Goal: Information Seeking & Learning: Find specific fact

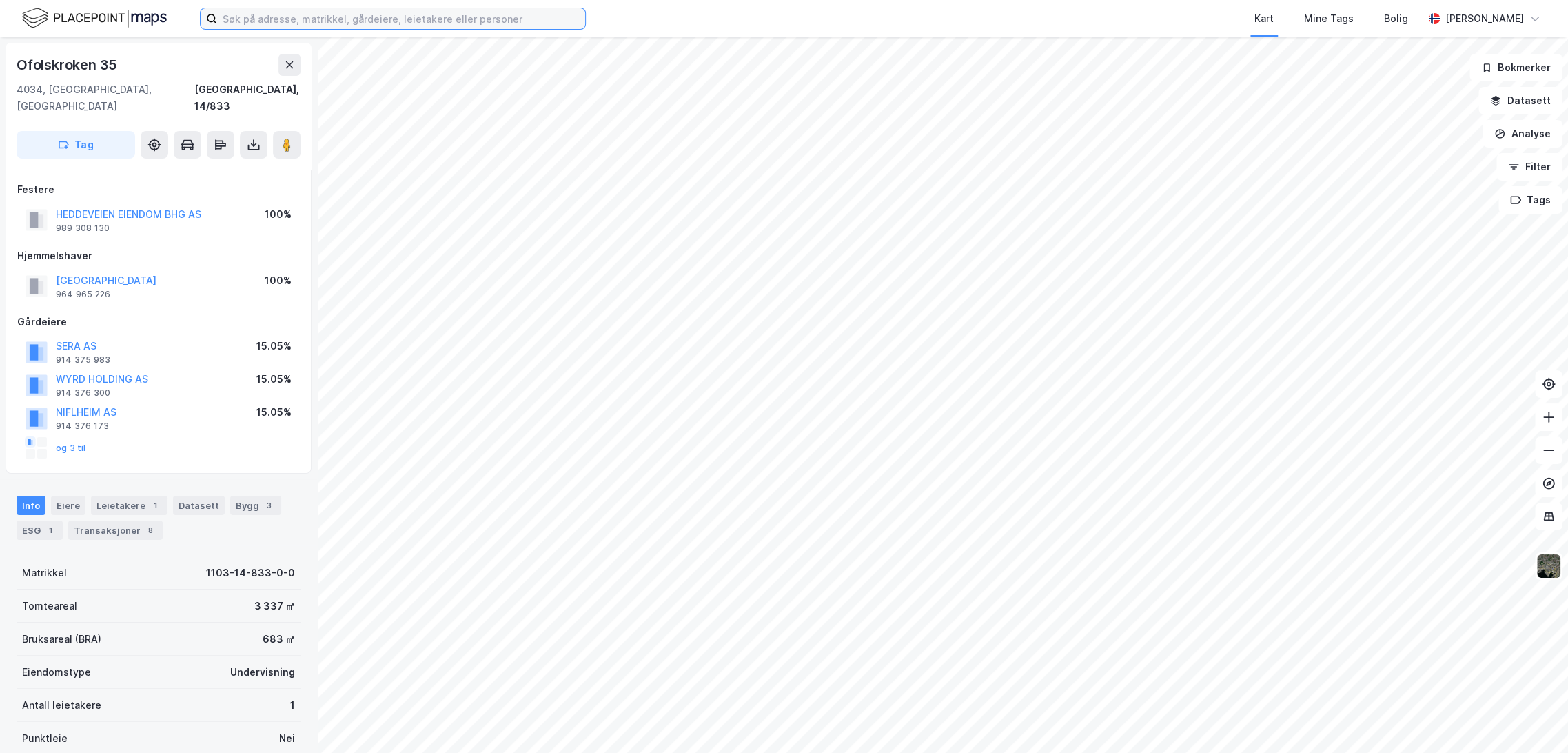
click at [326, 19] on input at bounding box center [401, 18] width 368 height 21
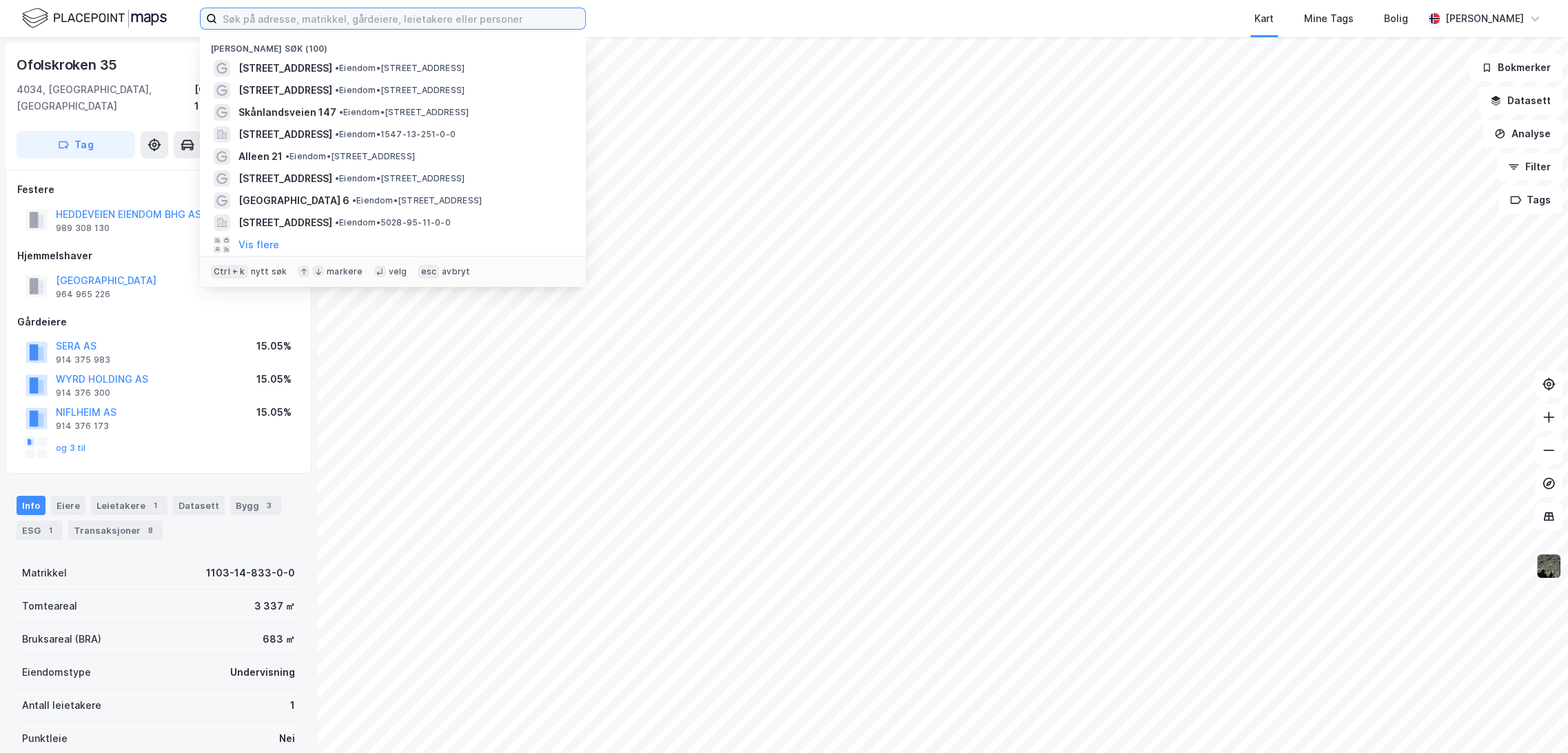
paste input "Radisson RED Oslo Økern"
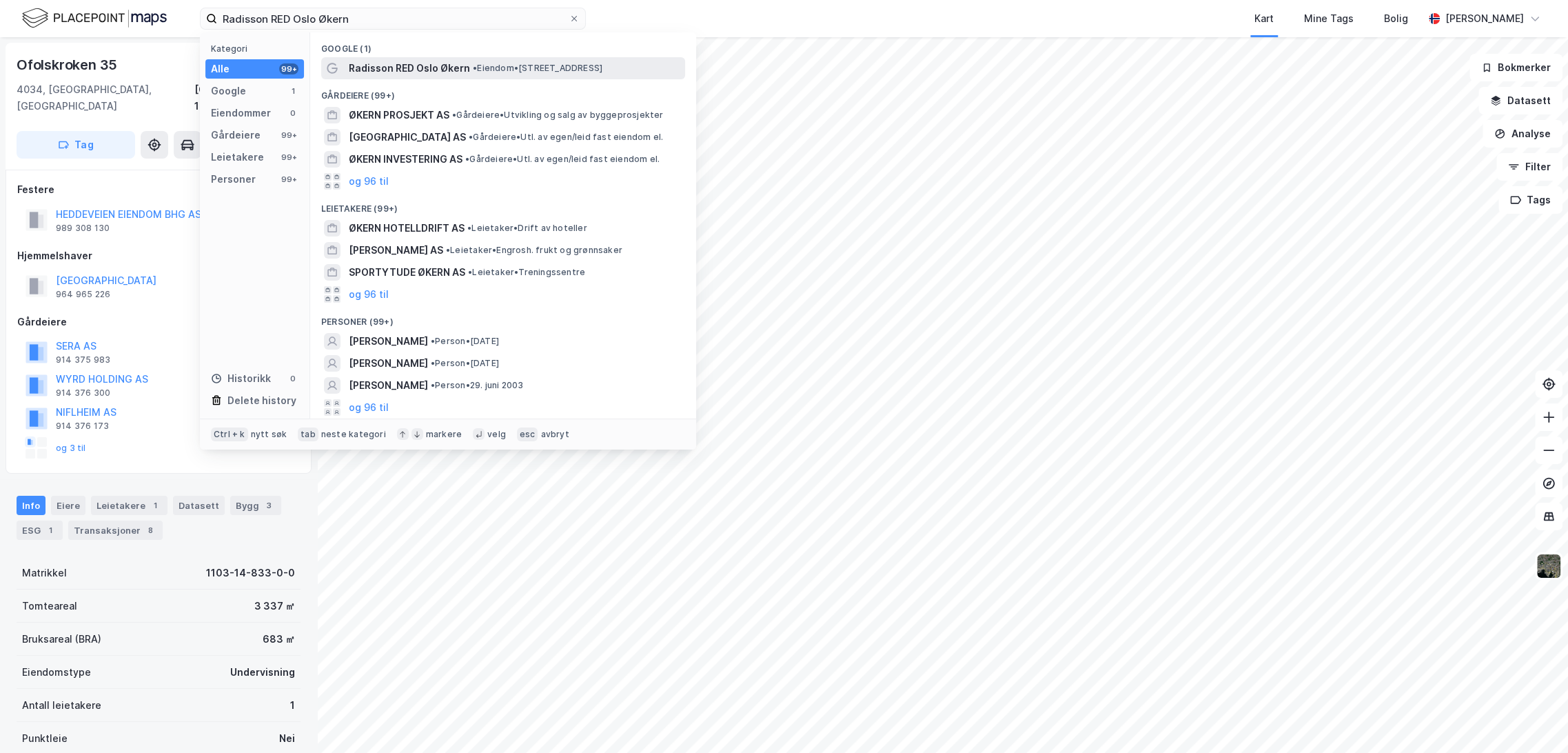
click at [414, 75] on span "Radisson RED Oslo Økern" at bounding box center [409, 68] width 121 height 16
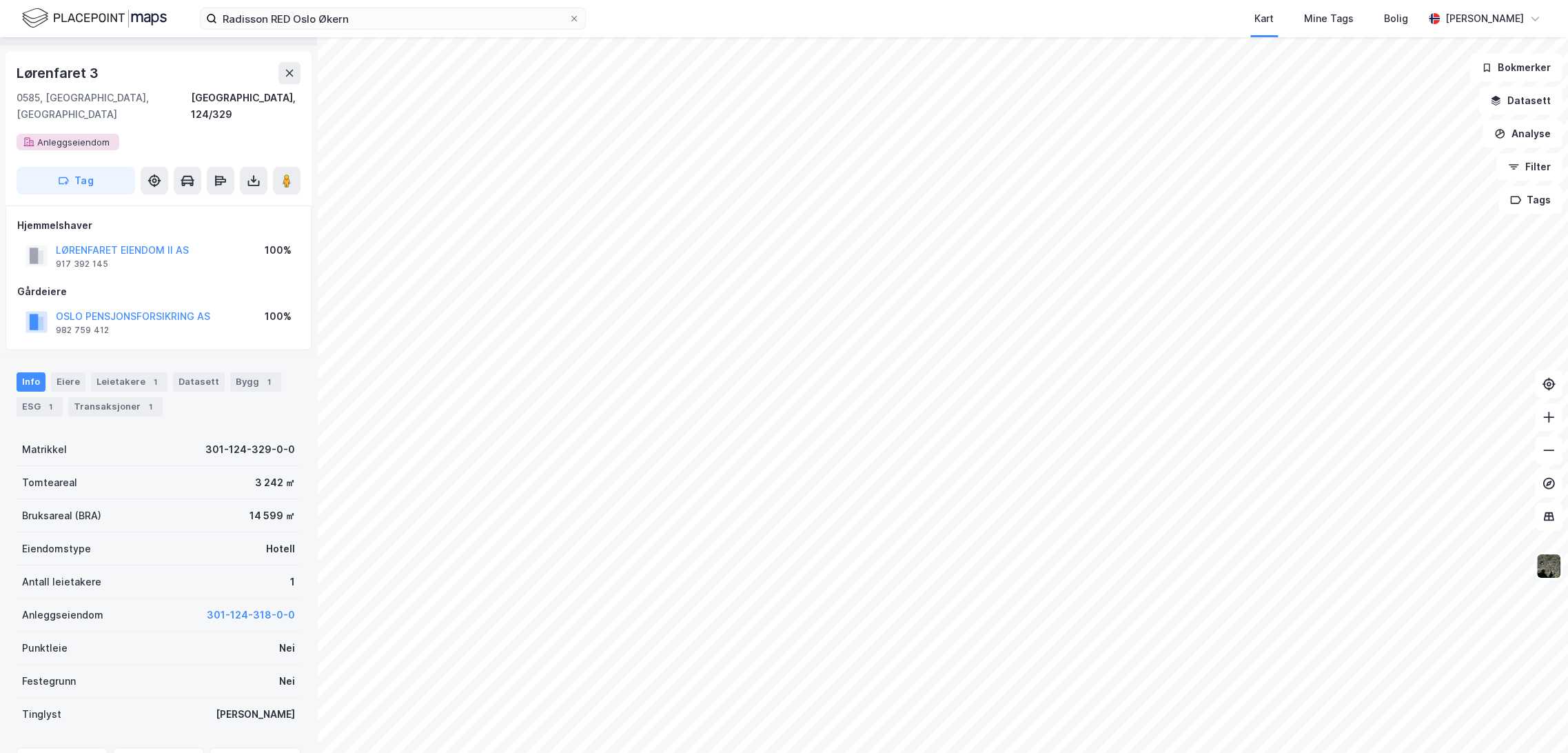
scroll to position [77, 0]
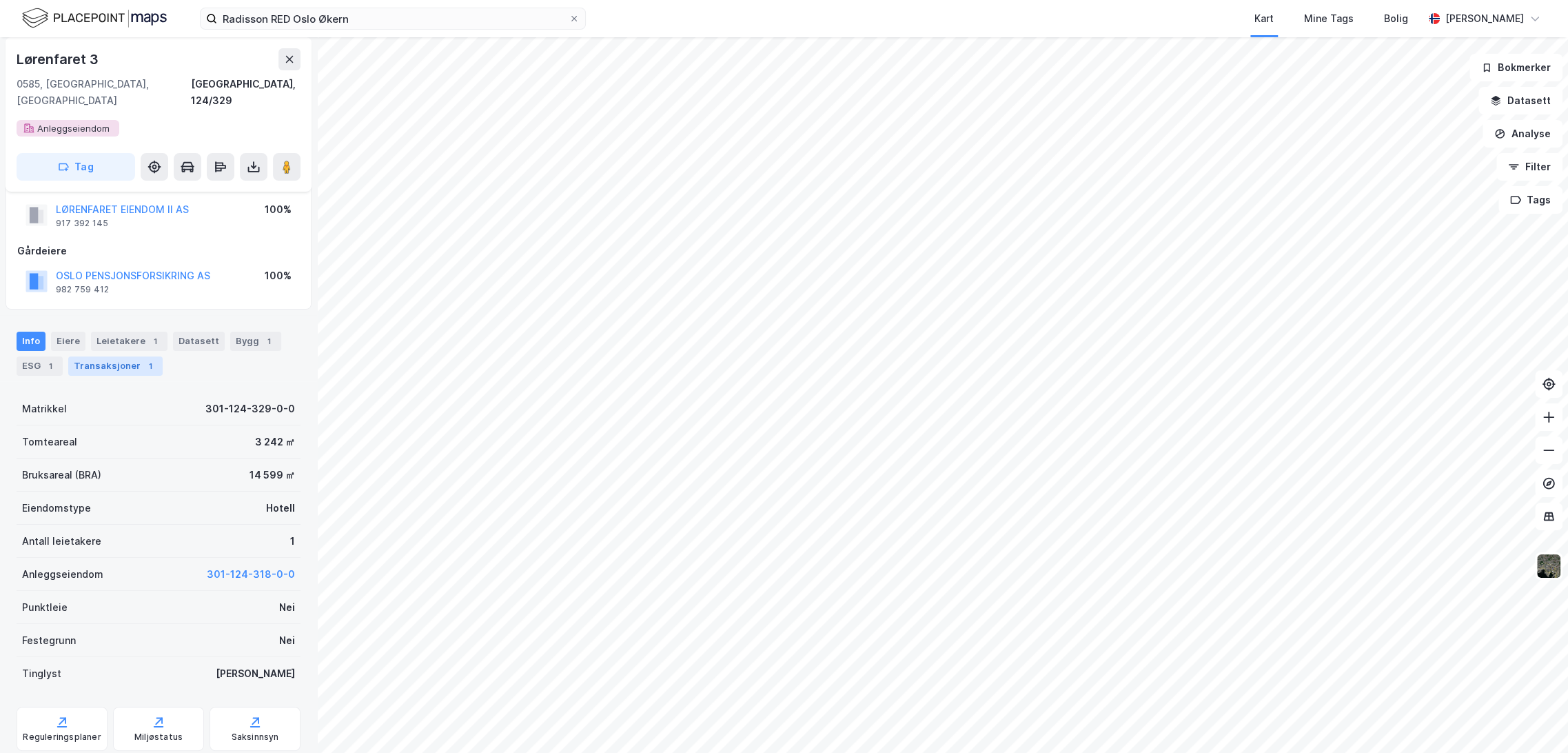
click at [106, 357] on div "Transaksjoner 1" at bounding box center [116, 366] width 95 height 19
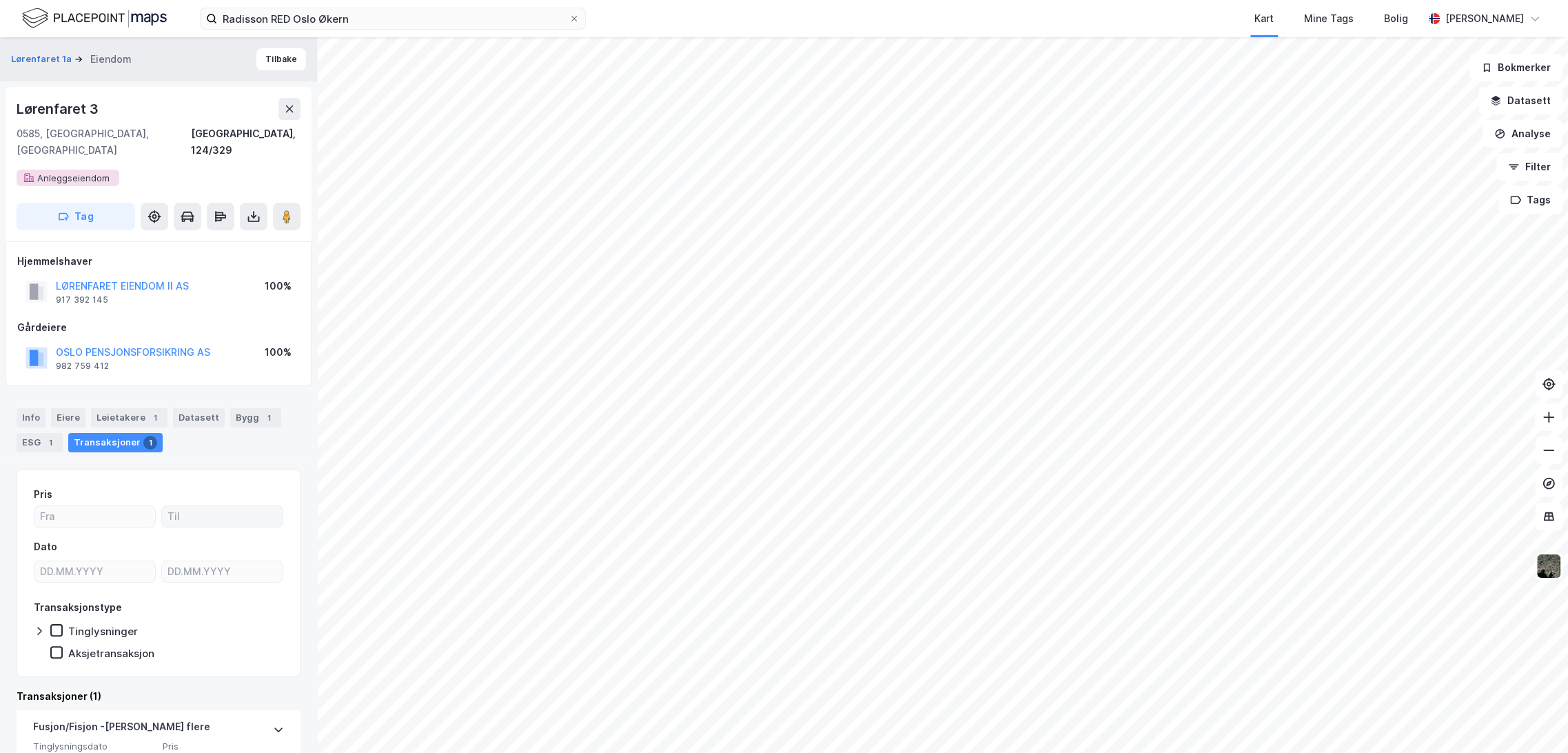
scroll to position [108, 0]
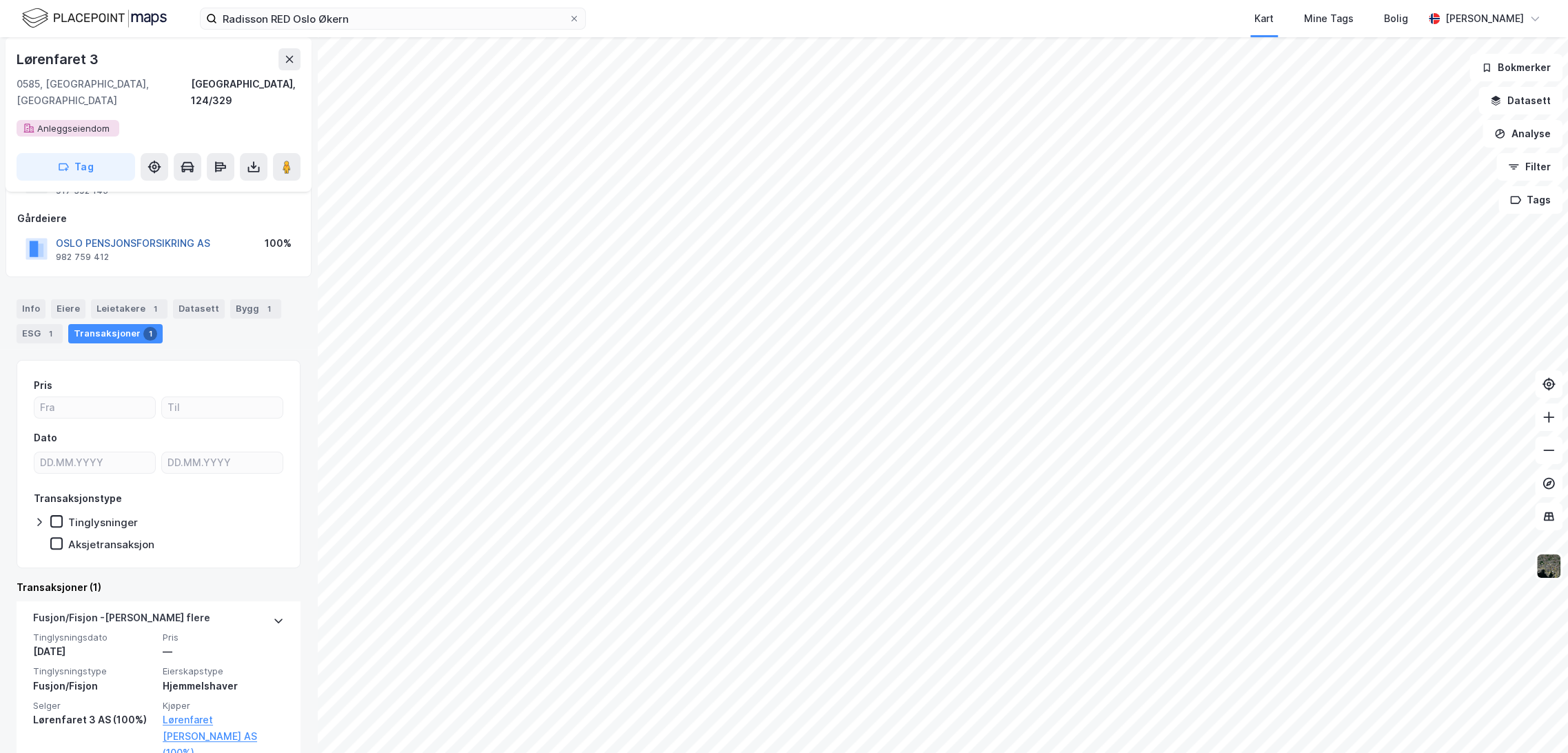
click at [0, 0] on button "OSLO PENSJONSFORSIKRING AS" at bounding box center [0, 0] width 0 height 0
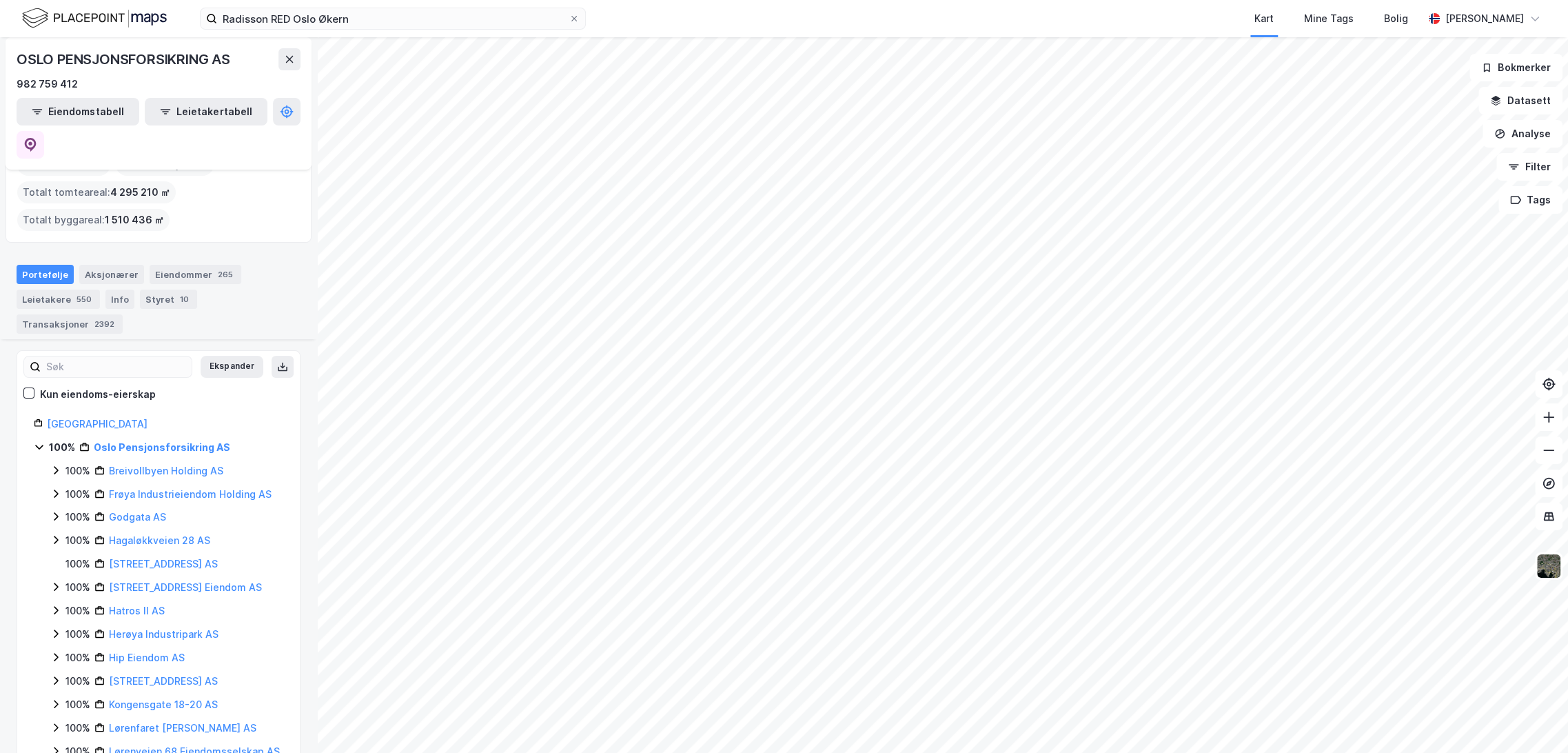
scroll to position [77, 0]
click at [140, 442] on link "Oslo Pensjonsforsikring AS" at bounding box center [162, 448] width 137 height 12
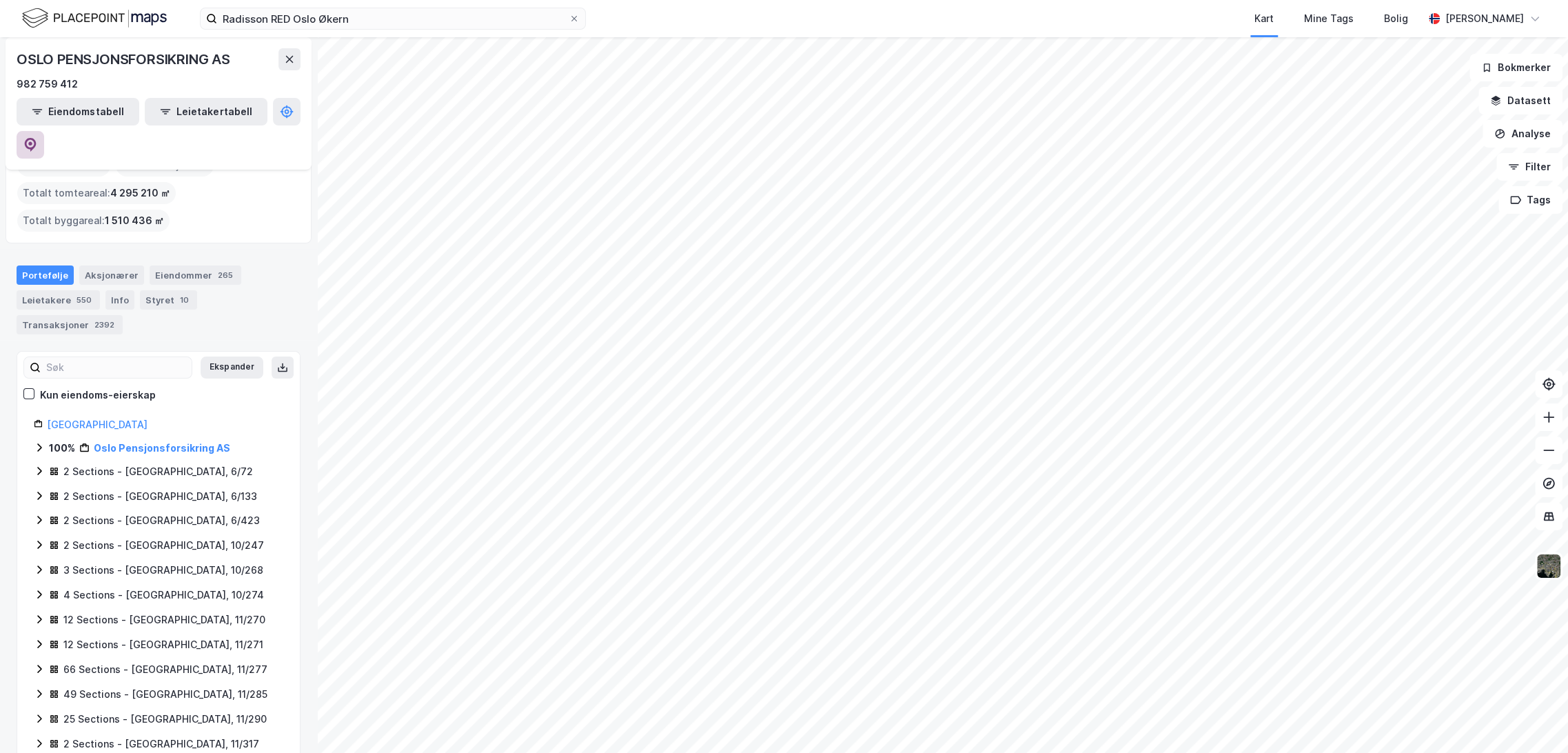
click at [37, 138] on icon at bounding box center [30, 144] width 14 height 14
click at [362, 18] on input "Radisson RED Oslo Økern" at bounding box center [393, 18] width 352 height 21
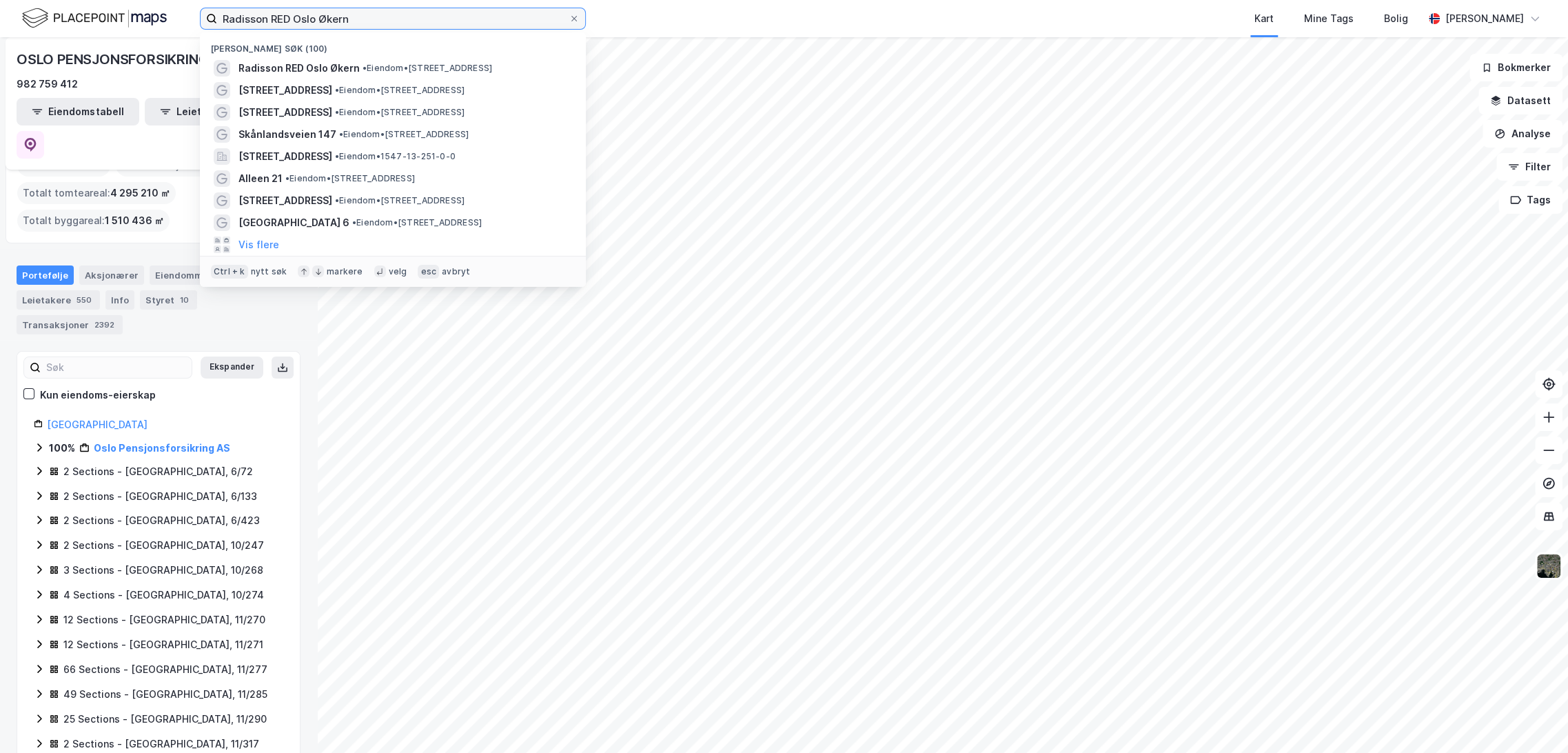
click at [362, 18] on input "Radisson RED Oslo Økern" at bounding box center [393, 18] width 352 height 21
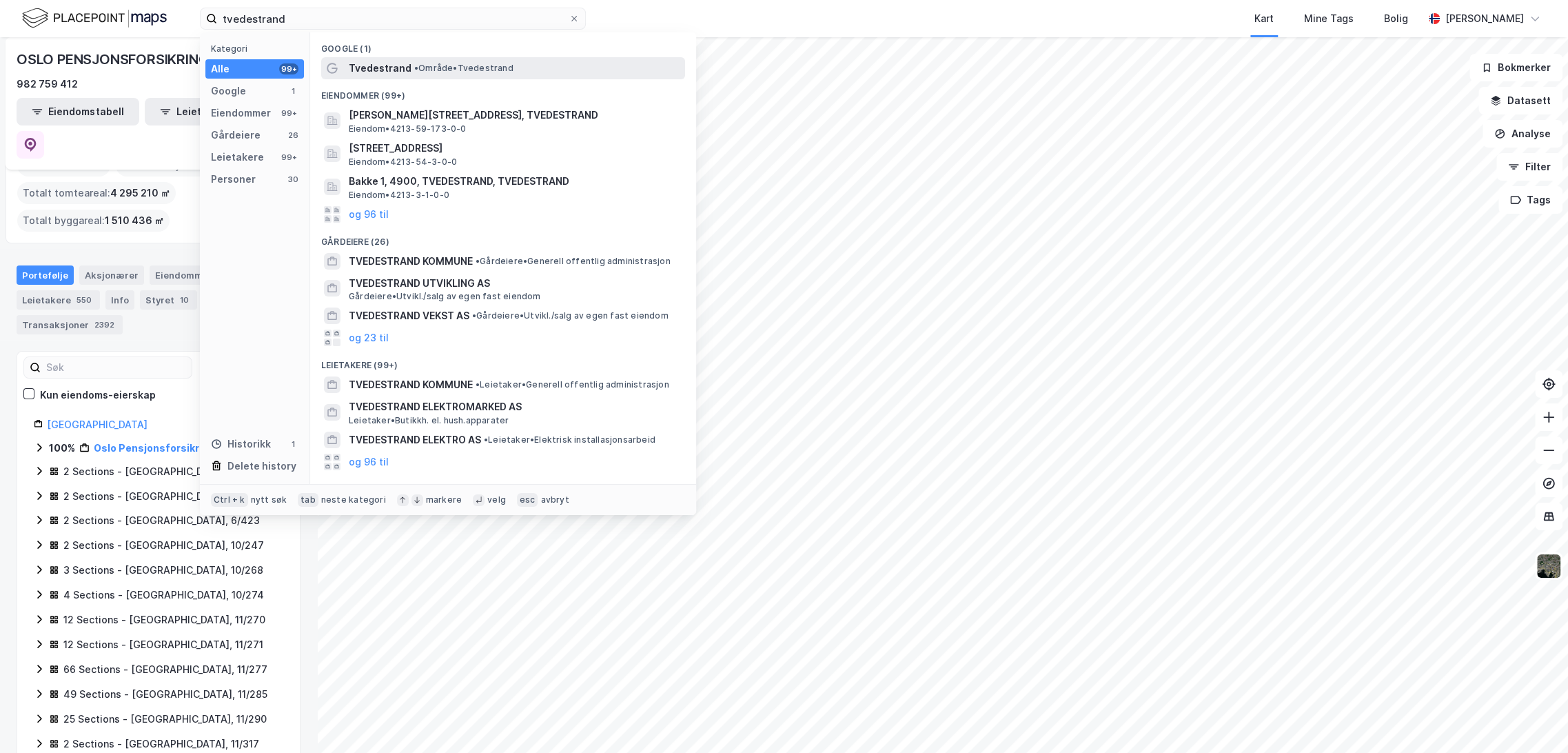
click at [462, 76] on div "Tvedestrand • Område • [GEOGRAPHIC_DATA]" at bounding box center [516, 68] width 334 height 16
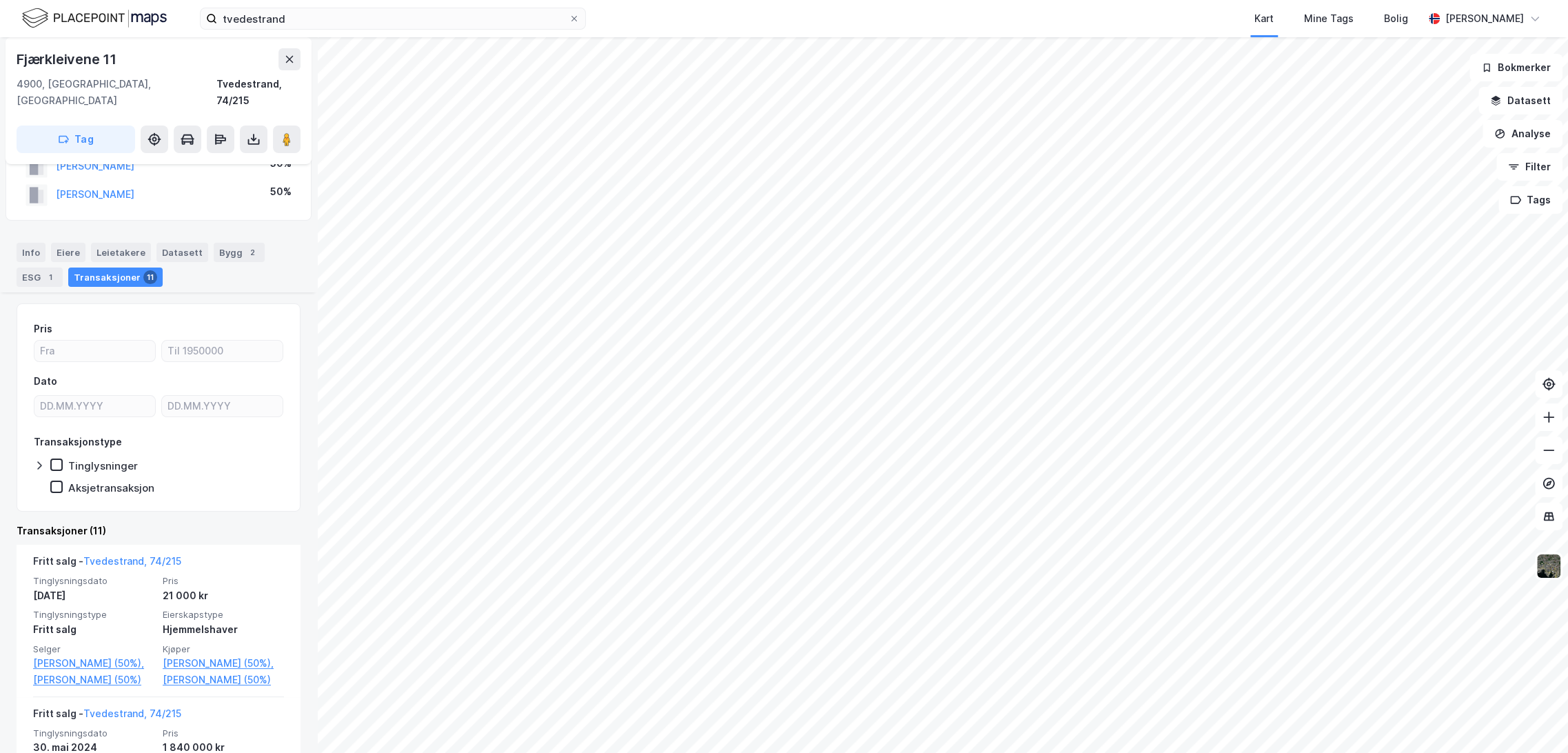
scroll to position [153, 0]
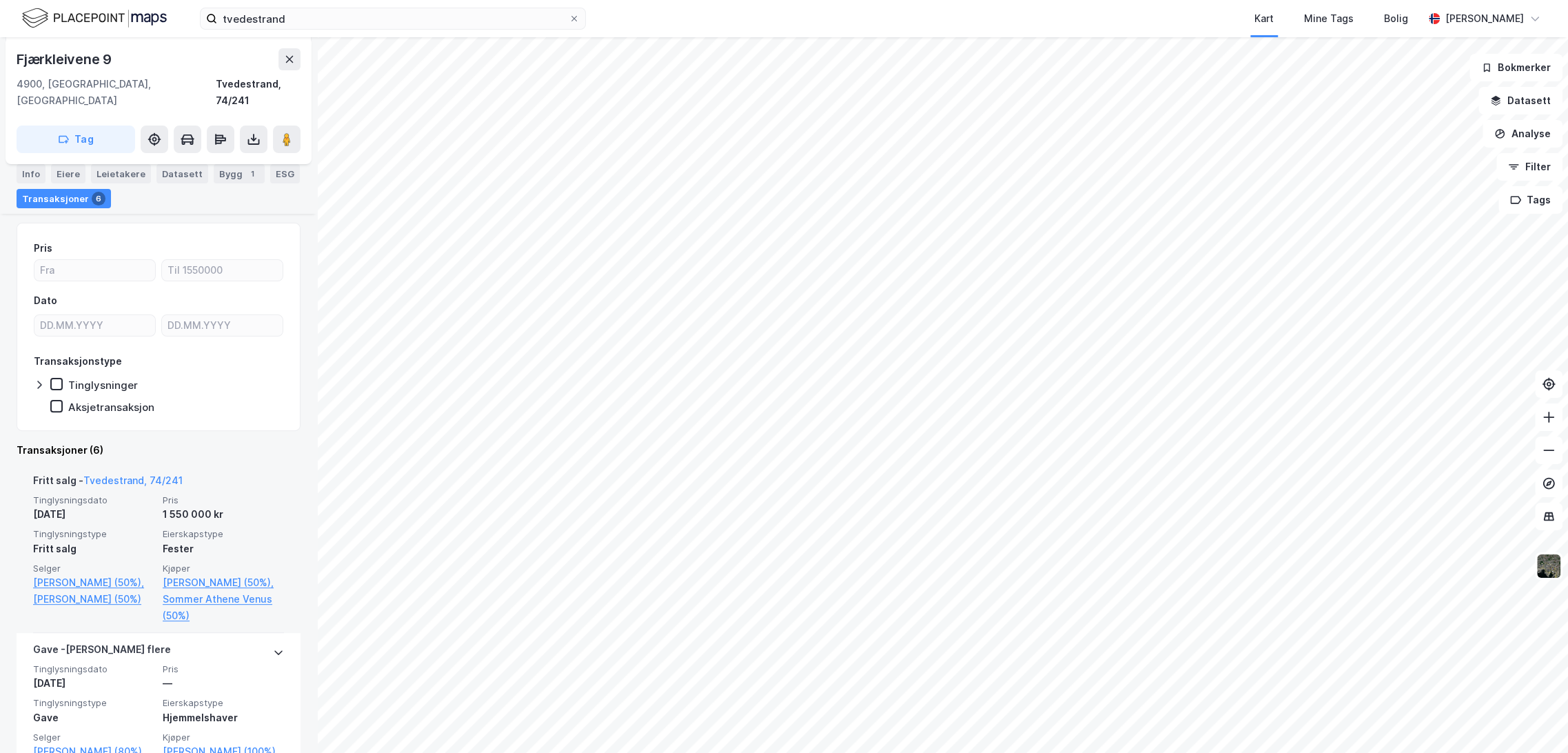
scroll to position [230, 0]
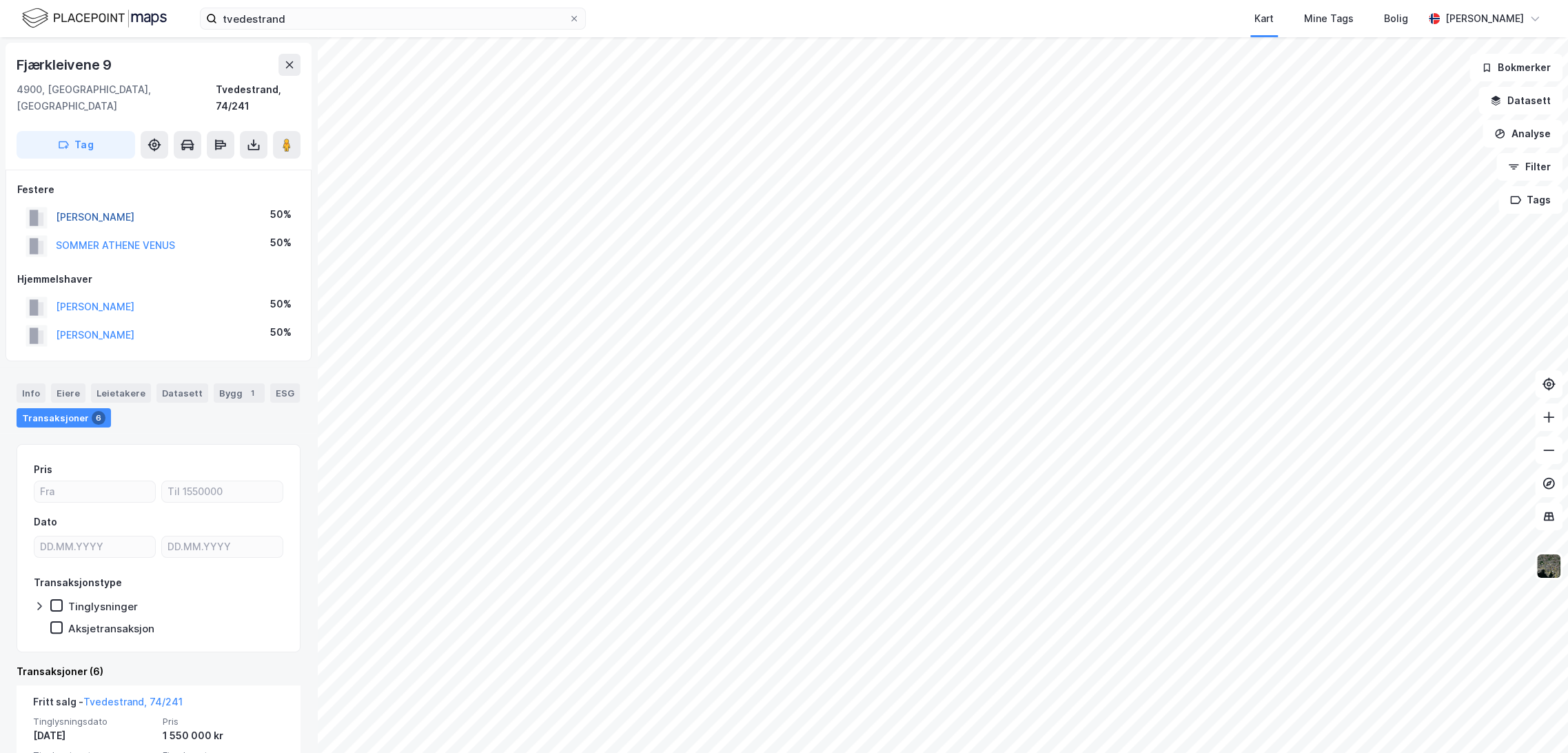
click at [0, 0] on button "[PERSON_NAME]" at bounding box center [0, 0] width 0 height 0
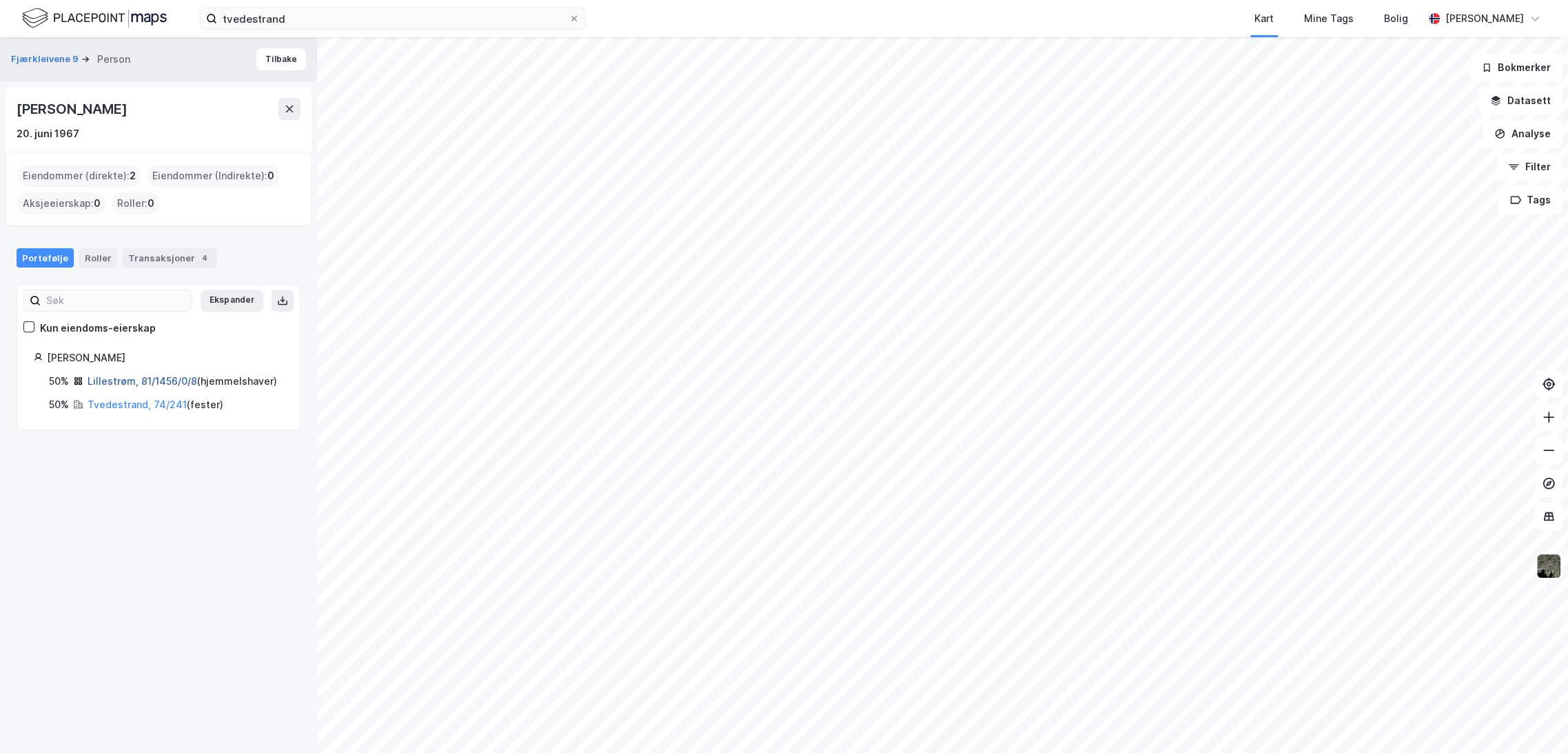
click at [162, 379] on link "Lillestrøm, 81/1456/0/8" at bounding box center [142, 380] width 109 height 12
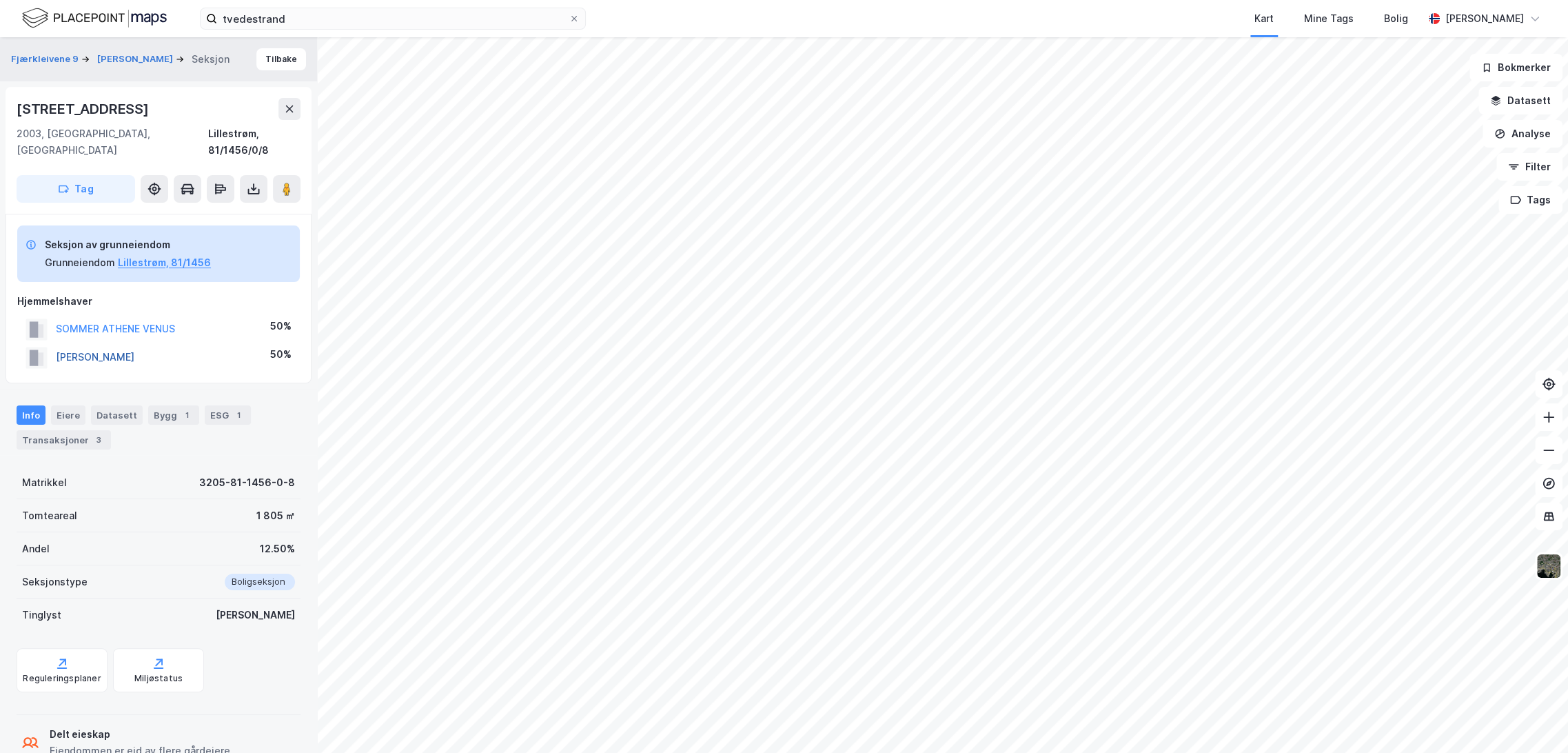
click at [0, 0] on button "[PERSON_NAME]" at bounding box center [0, 0] width 0 height 0
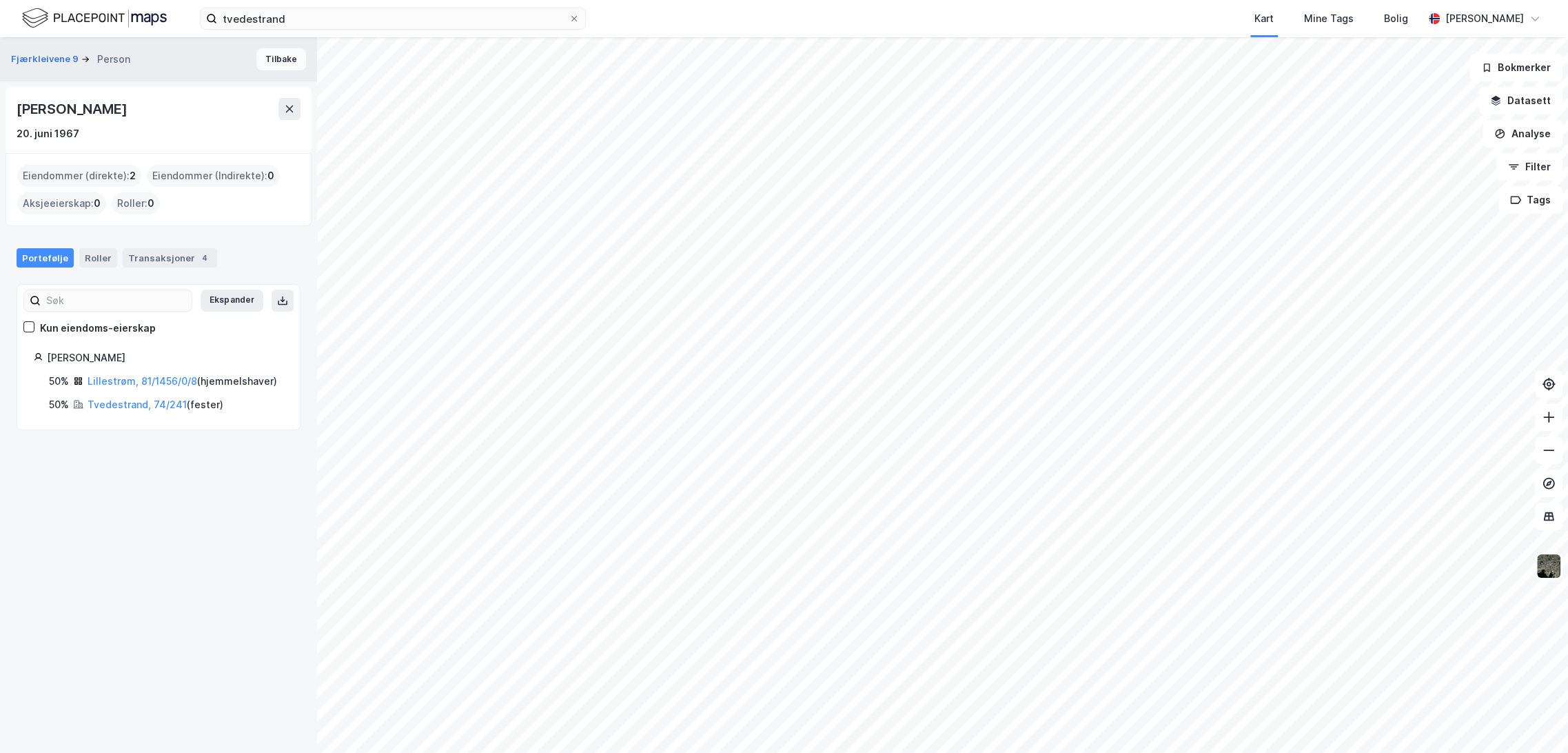
click at [256, 56] on button "Tilbake" at bounding box center [281, 59] width 49 height 22
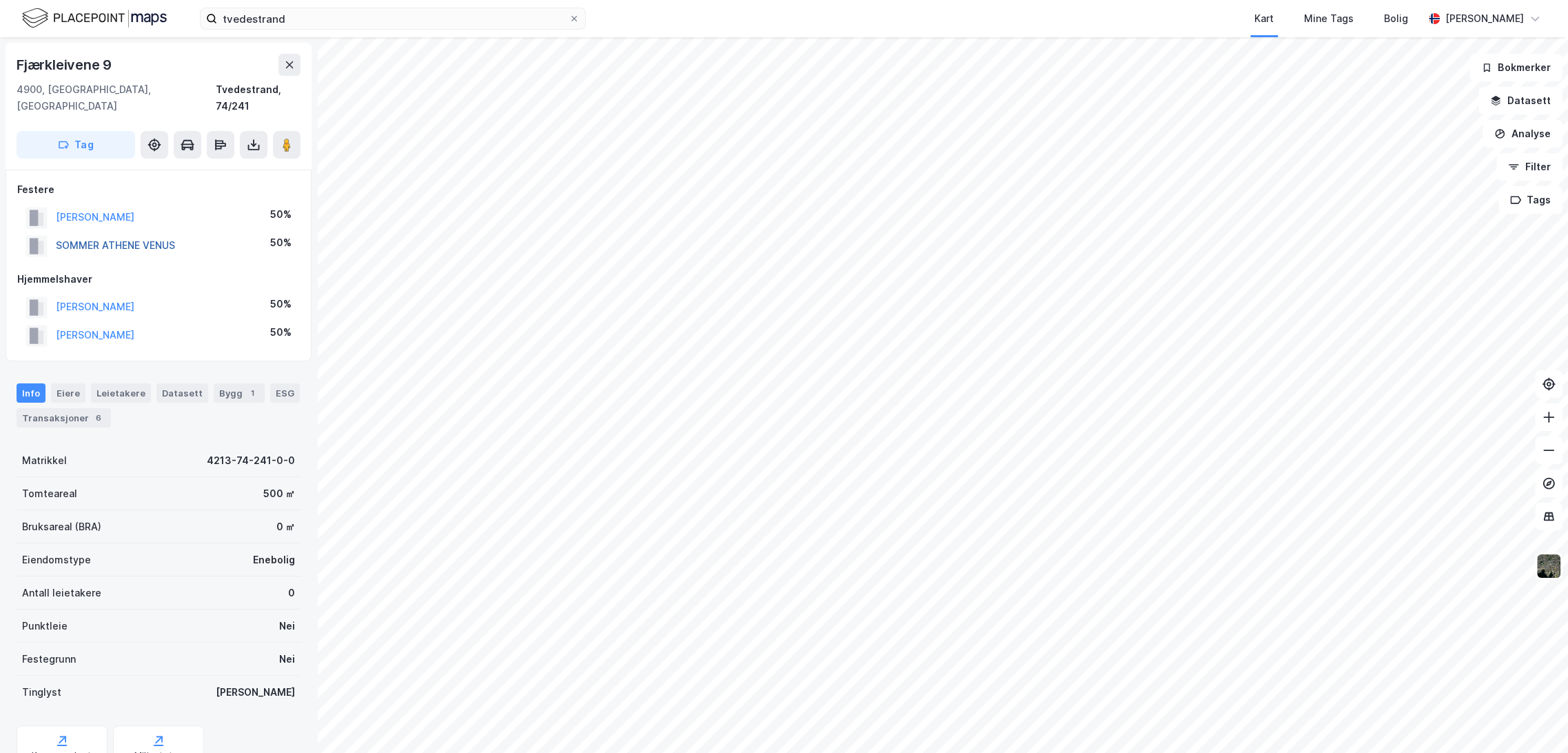
click at [0, 0] on button "SOMMER ATHENE VENUS" at bounding box center [0, 0] width 0 height 0
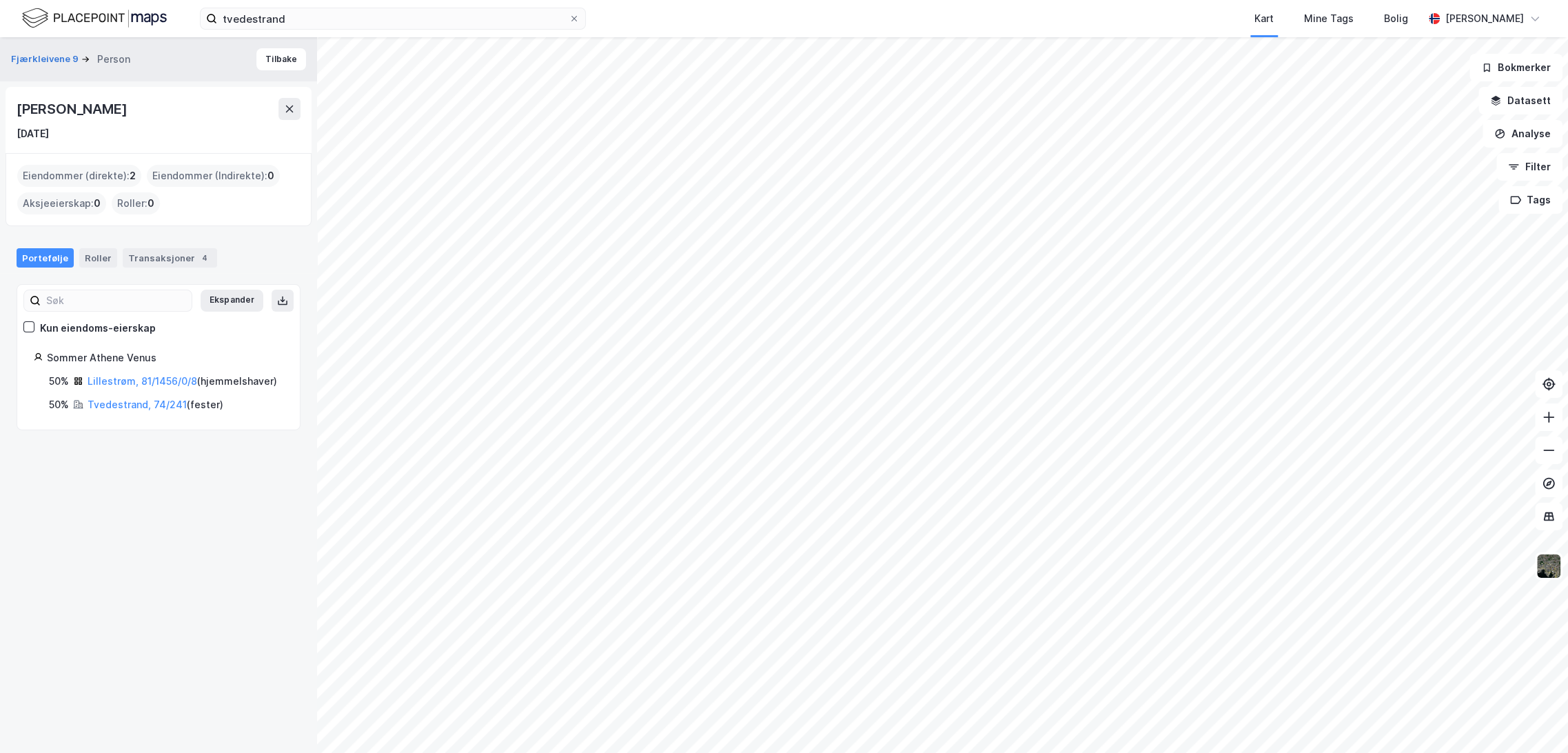
drag, startPoint x: 18, startPoint y: 109, endPoint x: 186, endPoint y: 110, distance: 168.0
click at [186, 110] on div "[PERSON_NAME]" at bounding box center [158, 108] width 284 height 22
copy div "[PERSON_NAME]"
click at [112, 103] on div "[PERSON_NAME]" at bounding box center [73, 108] width 113 height 22
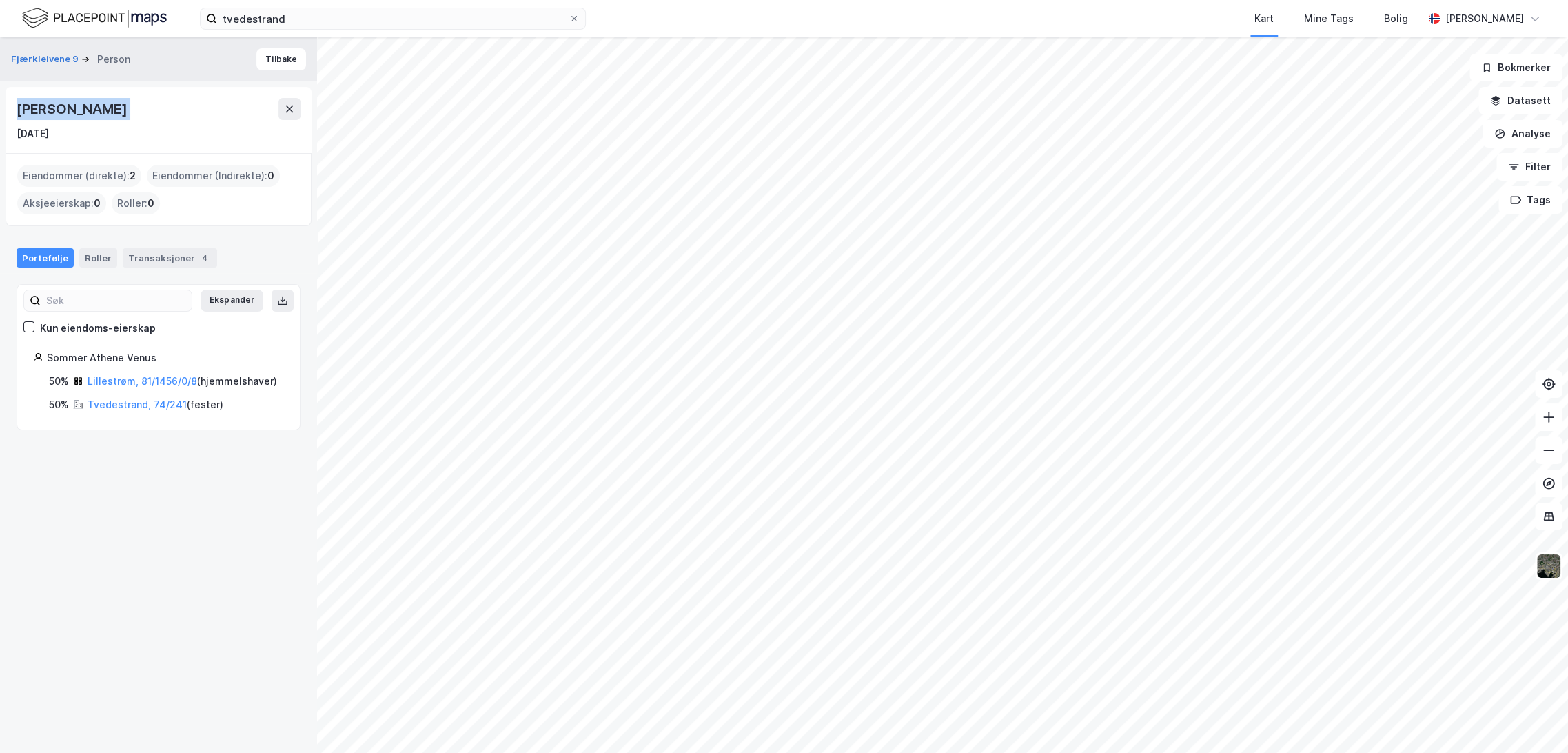
click at [112, 103] on div "[PERSON_NAME]" at bounding box center [73, 108] width 113 height 22
click at [292, 108] on icon at bounding box center [289, 108] width 11 height 11
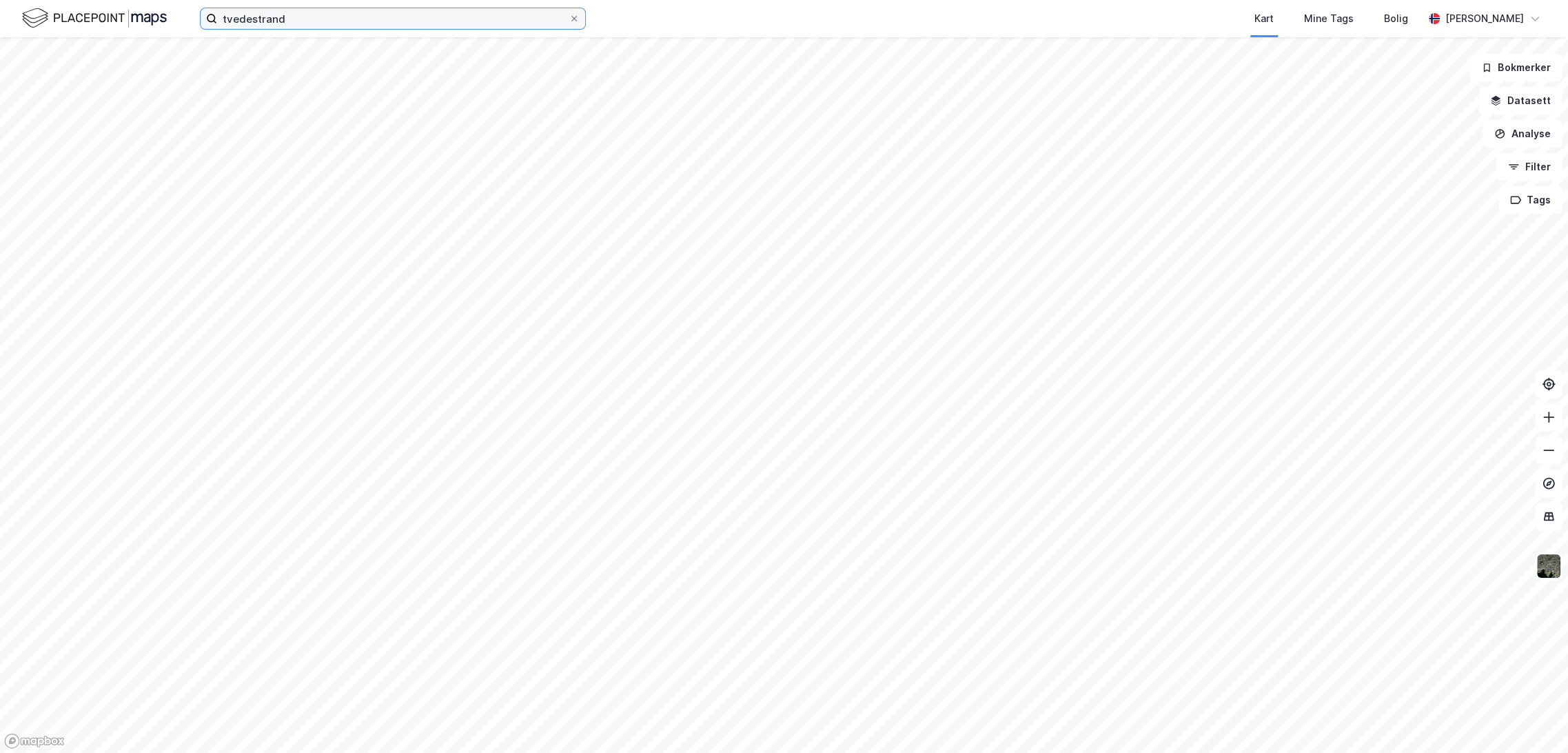
click at [341, 25] on input "tvedestrand" at bounding box center [393, 18] width 352 height 21
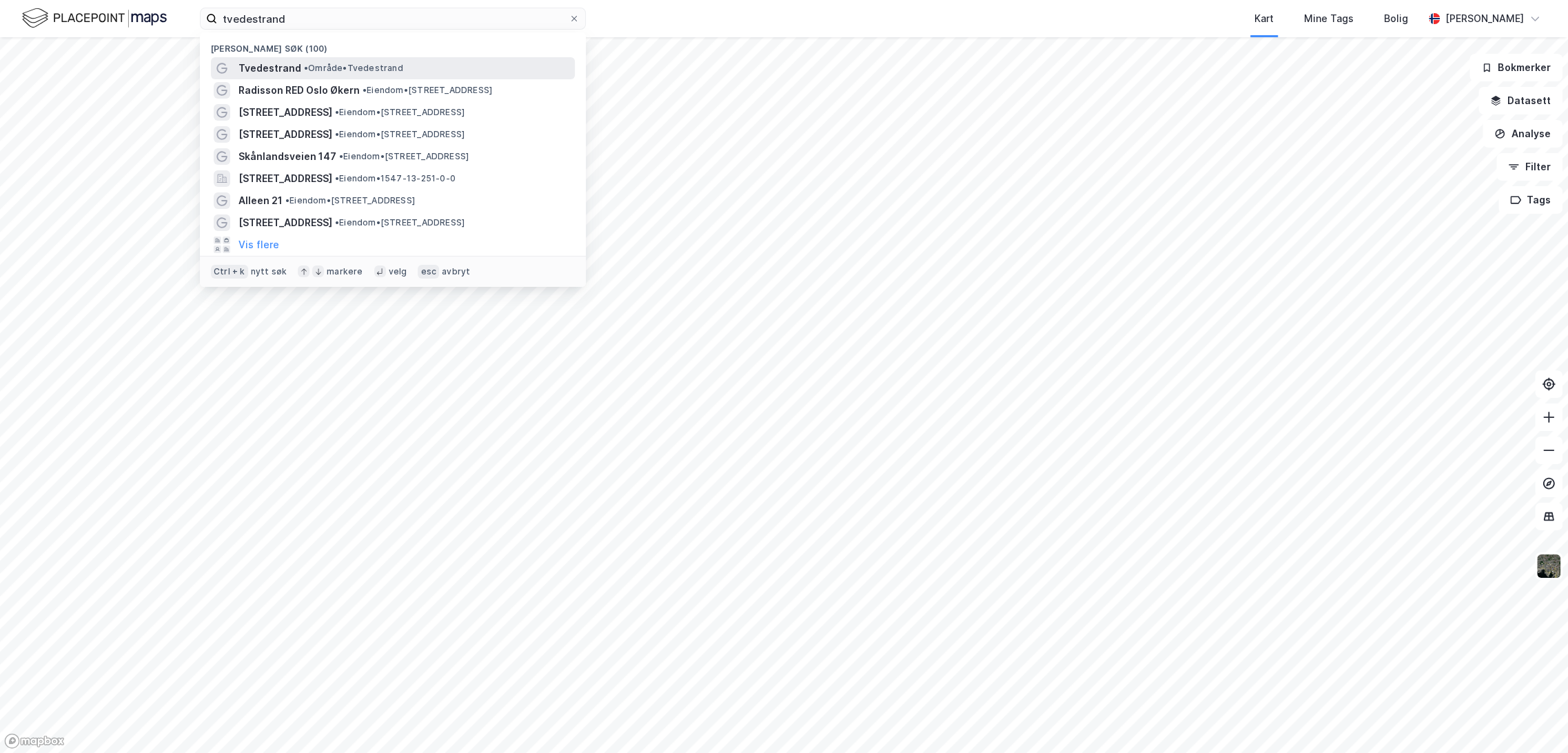
click at [325, 67] on span "• Område • [GEOGRAPHIC_DATA]" at bounding box center [353, 68] width 99 height 11
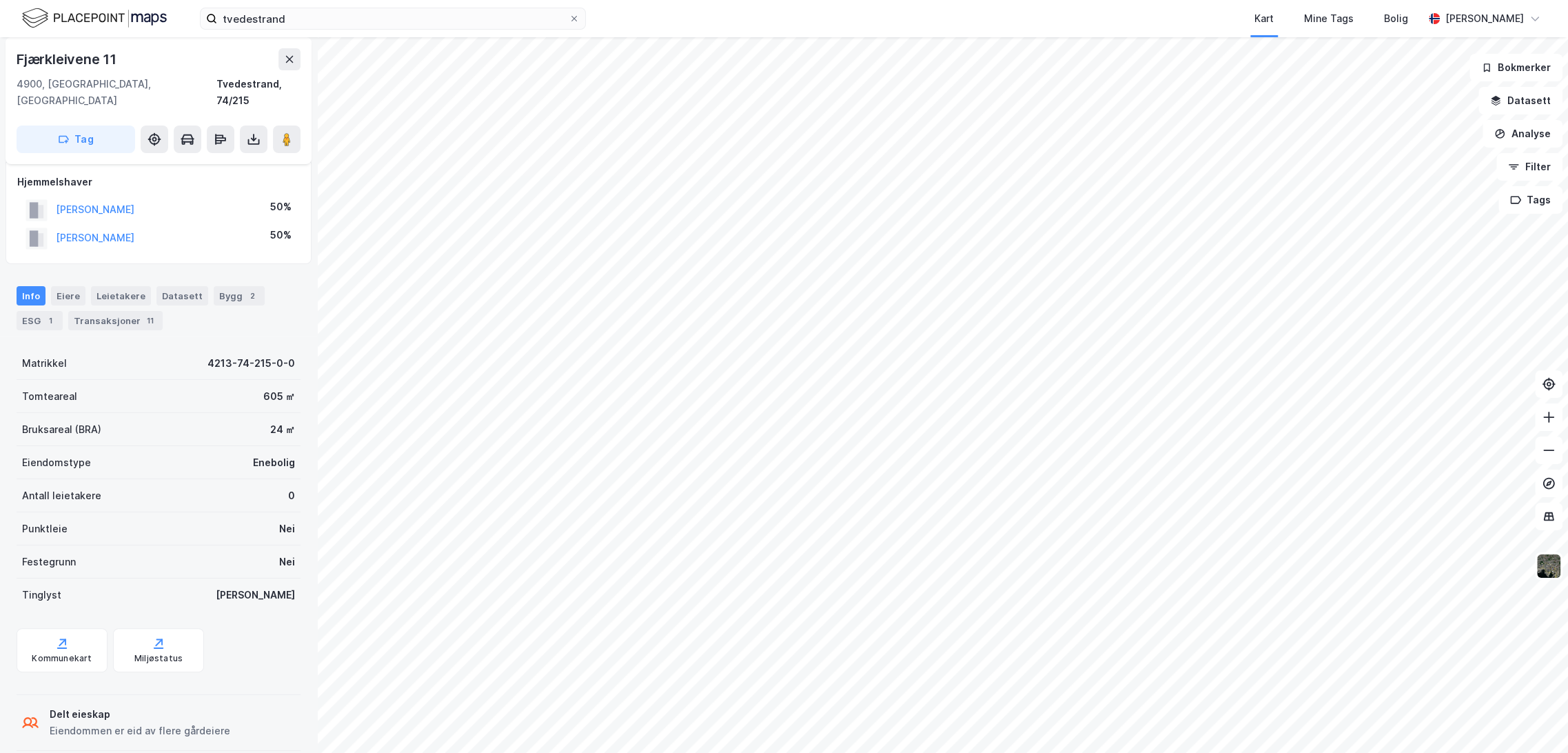
scroll to position [10, 0]
click at [138, 308] on div "Transaksjoner 11" at bounding box center [116, 317] width 95 height 19
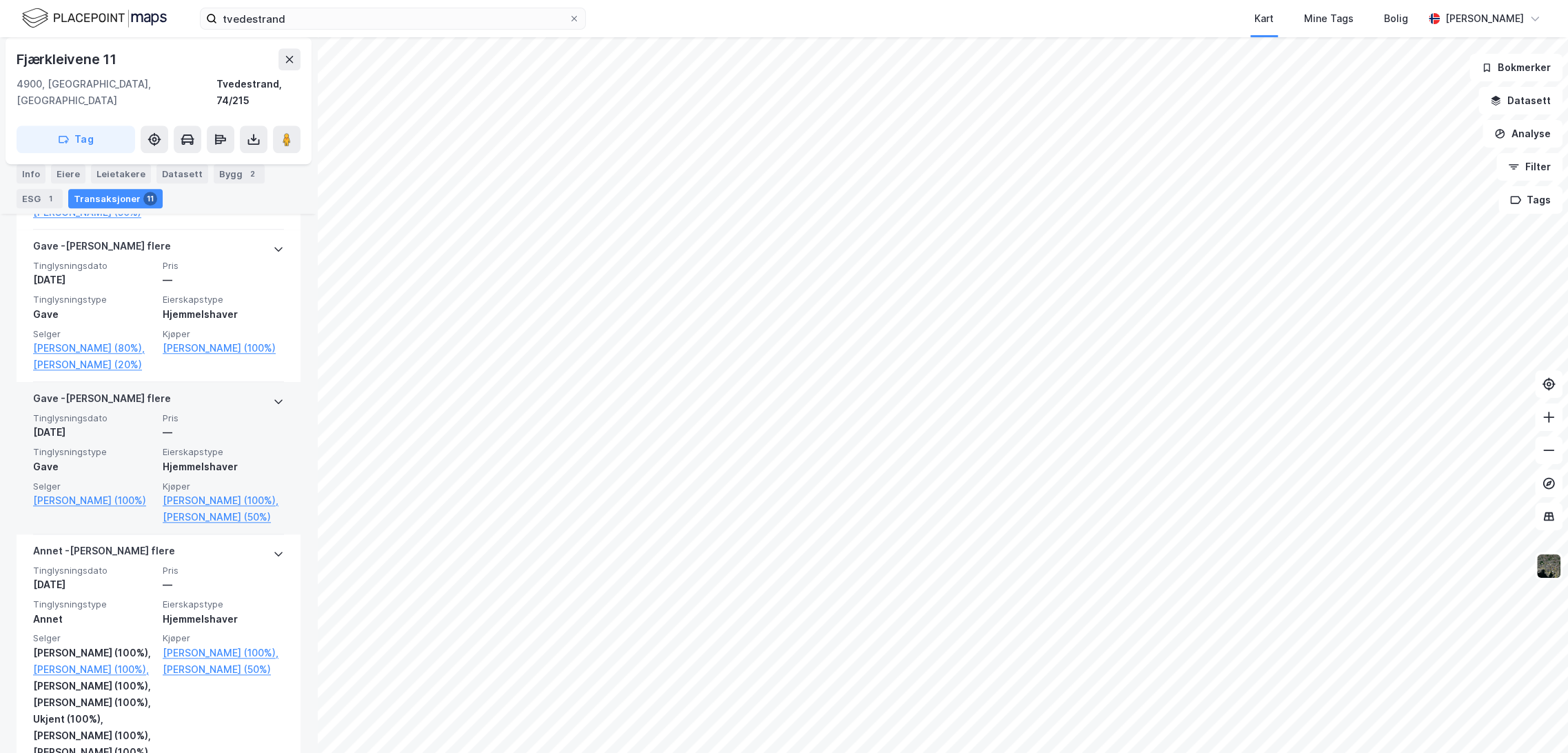
scroll to position [1072, 0]
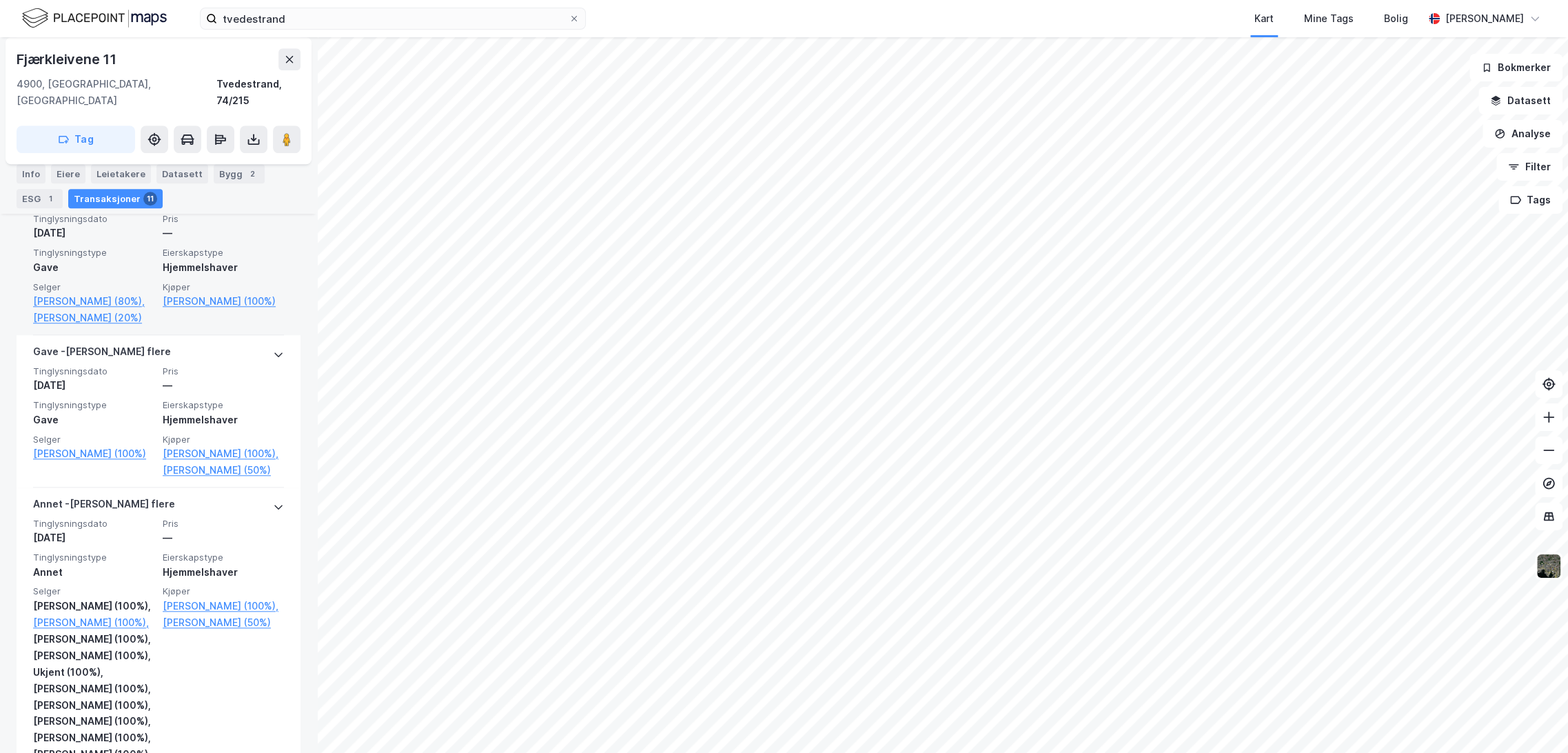
click at [198, 259] on span "Eierskapstype" at bounding box center [222, 253] width 121 height 12
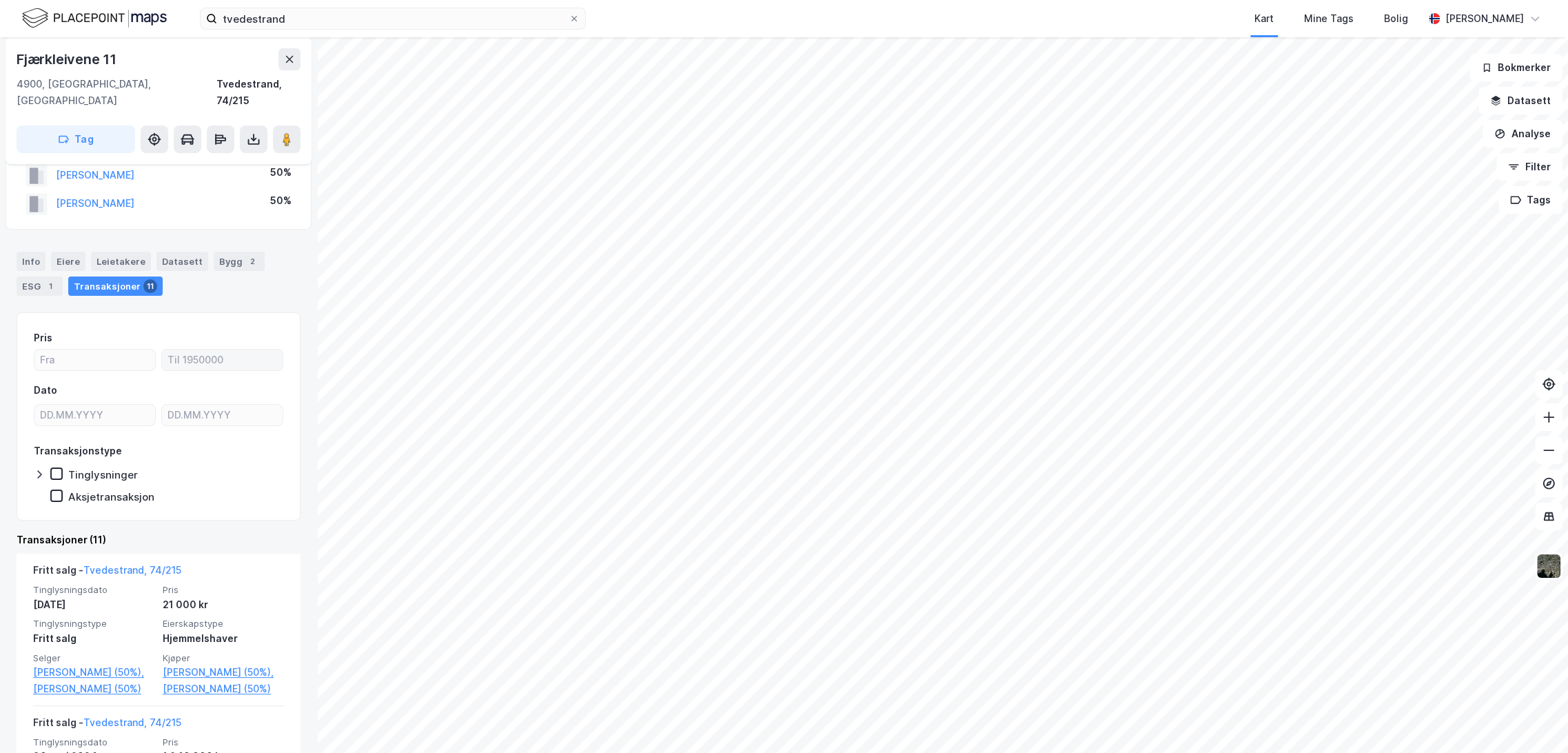
scroll to position [0, 0]
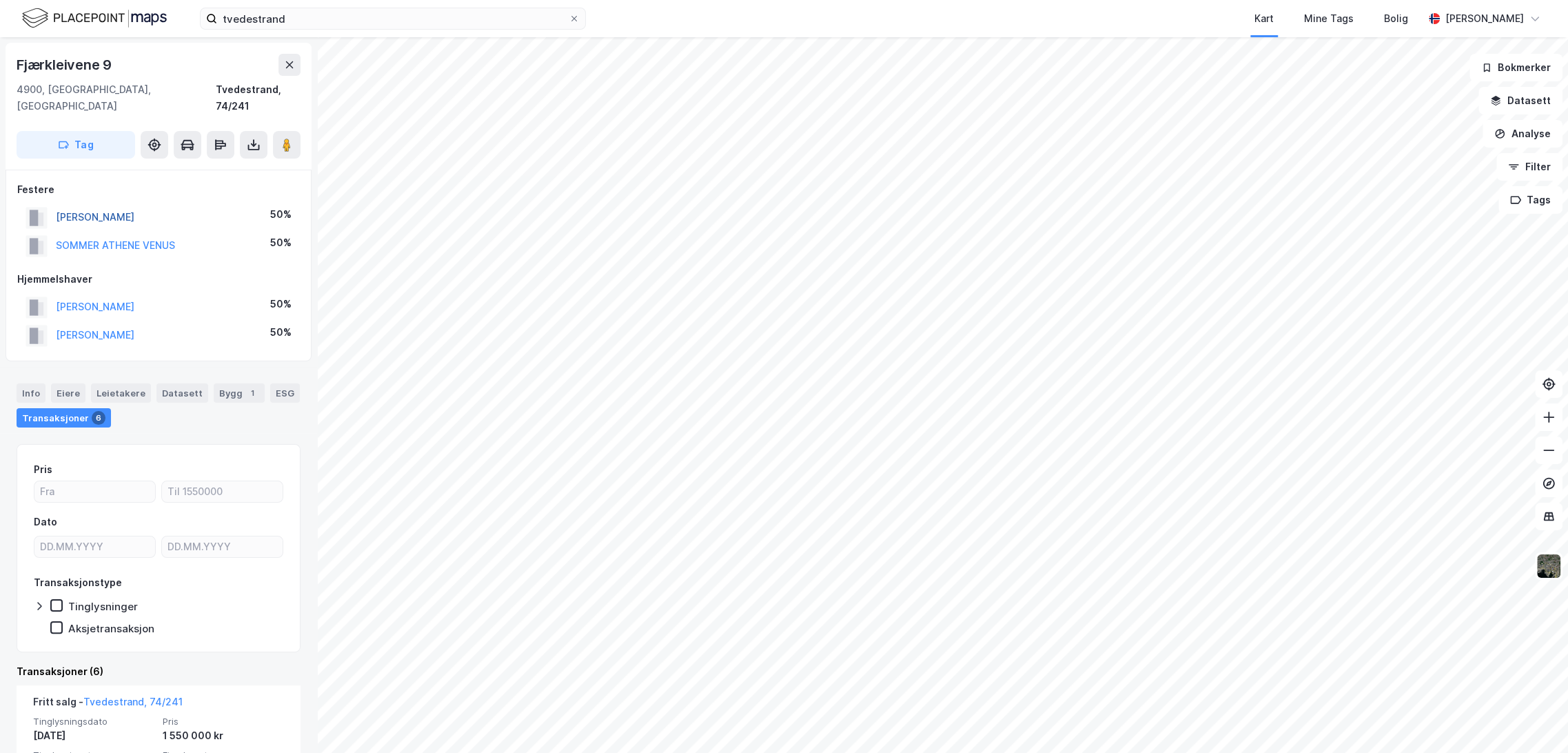
drag, startPoint x: 172, startPoint y: 199, endPoint x: 110, endPoint y: 201, distance: 62.0
click at [110, 203] on div "[PERSON_NAME] 50%" at bounding box center [159, 217] width 283 height 28
click at [0, 0] on button "[PERSON_NAME]" at bounding box center [0, 0] width 0 height 0
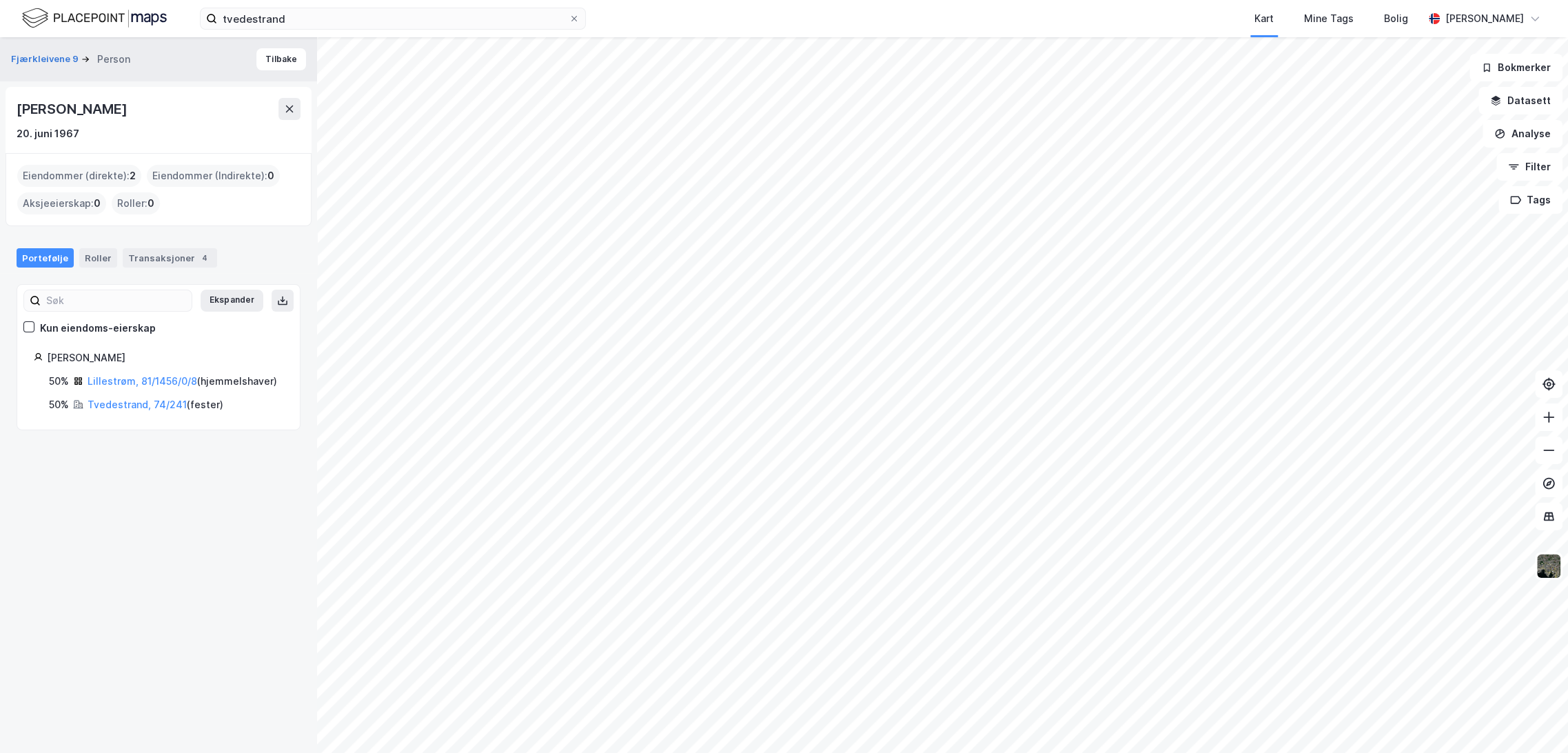
drag, startPoint x: 16, startPoint y: 108, endPoint x: 116, endPoint y: 100, distance: 100.3
click at [116, 100] on div "[PERSON_NAME]" at bounding box center [158, 108] width 284 height 22
copy div "[PERSON_NAME]"
click at [275, 59] on button "Tilbake" at bounding box center [281, 59] width 49 height 22
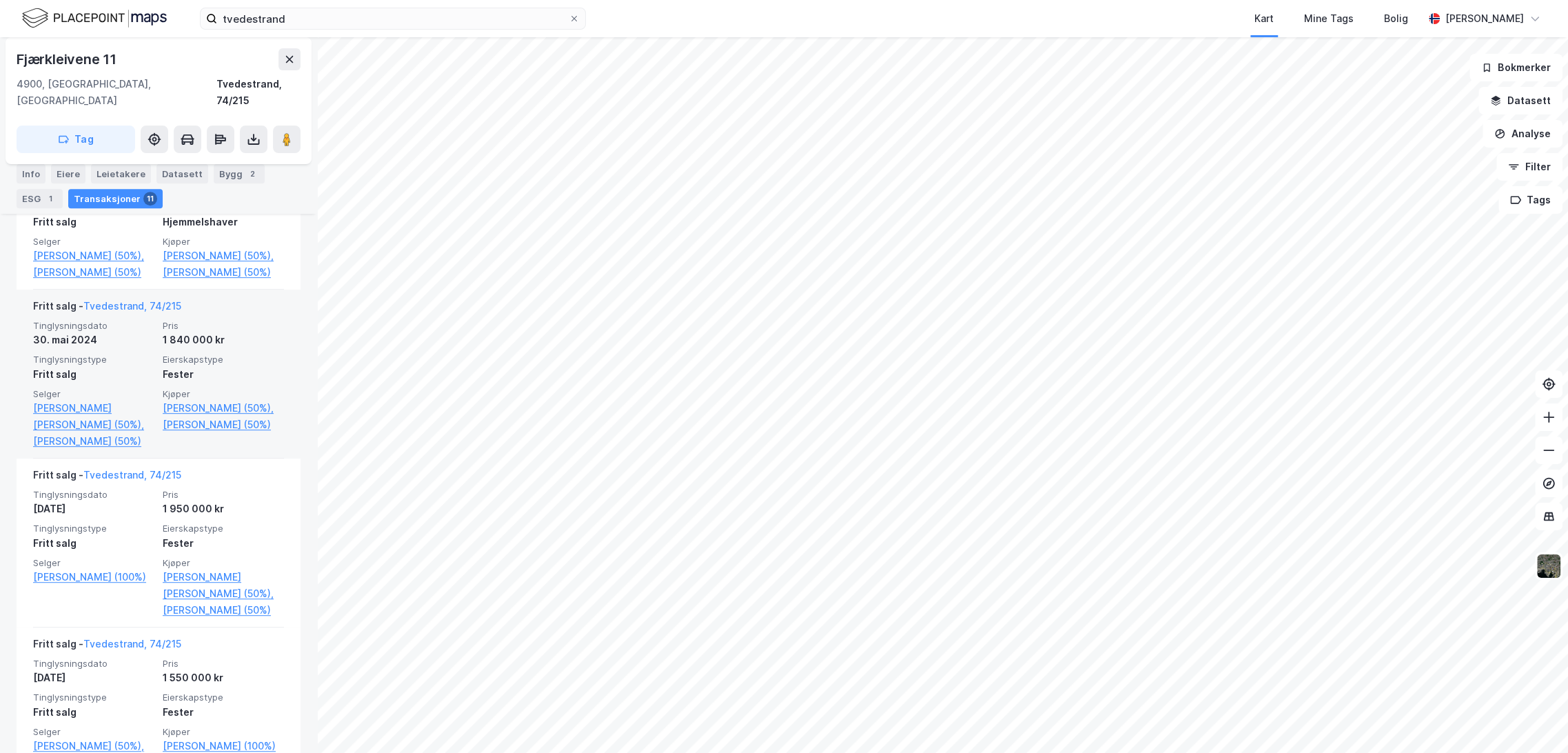
scroll to position [459, 0]
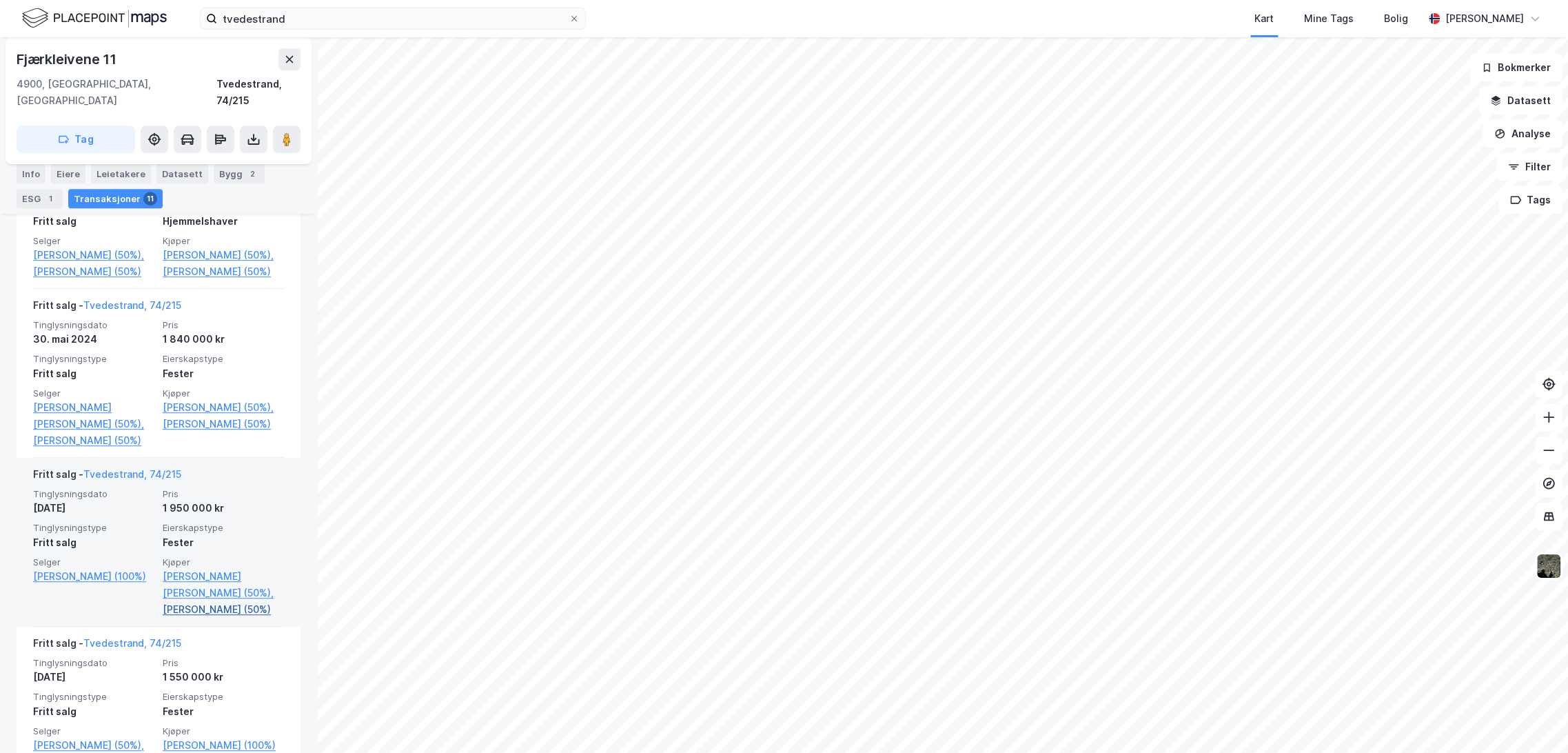
click at [209, 617] on link "[PERSON_NAME] (50%)" at bounding box center [222, 609] width 121 height 16
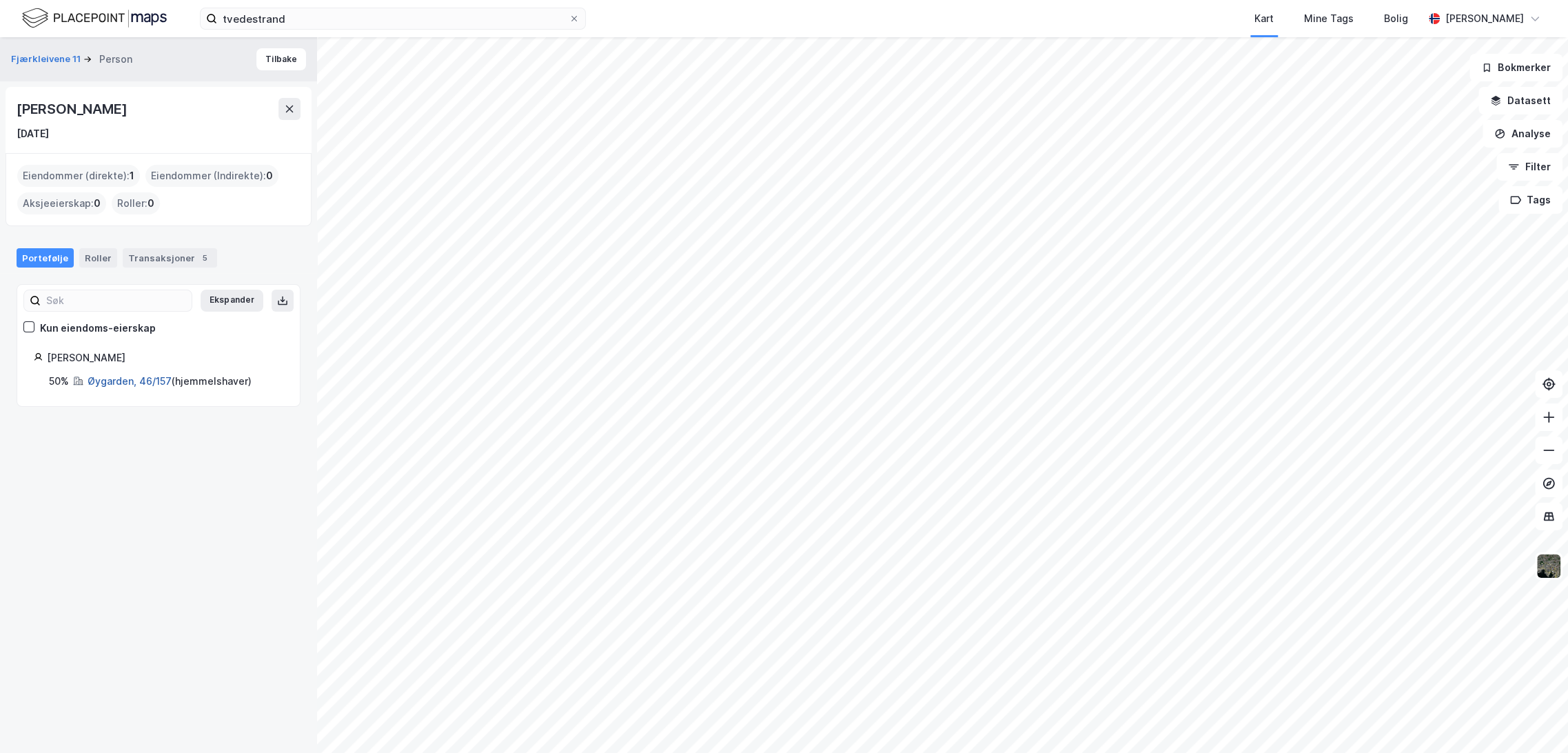
click at [140, 380] on link "Øygarden, 46/157" at bounding box center [129, 380] width 84 height 12
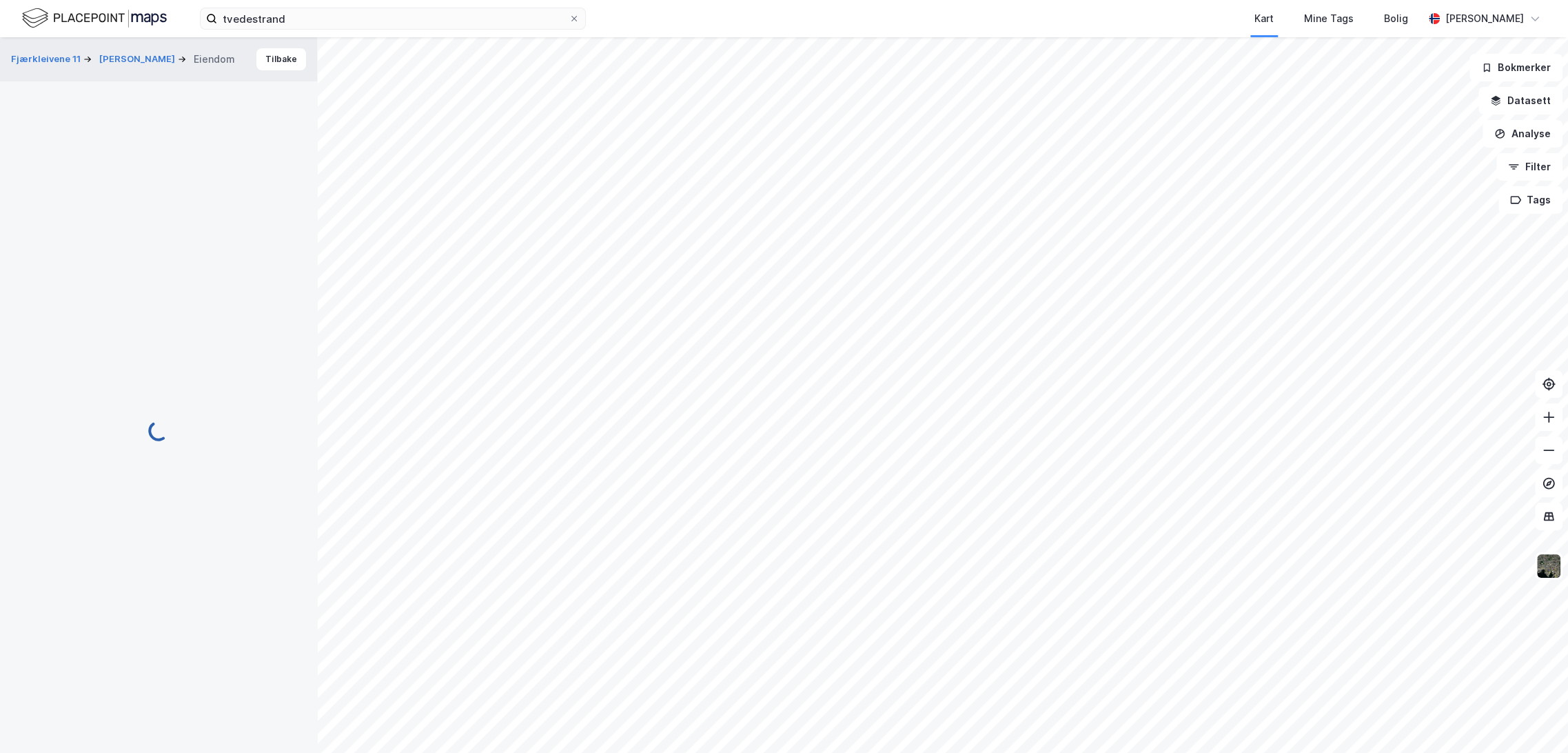
scroll to position [55, 0]
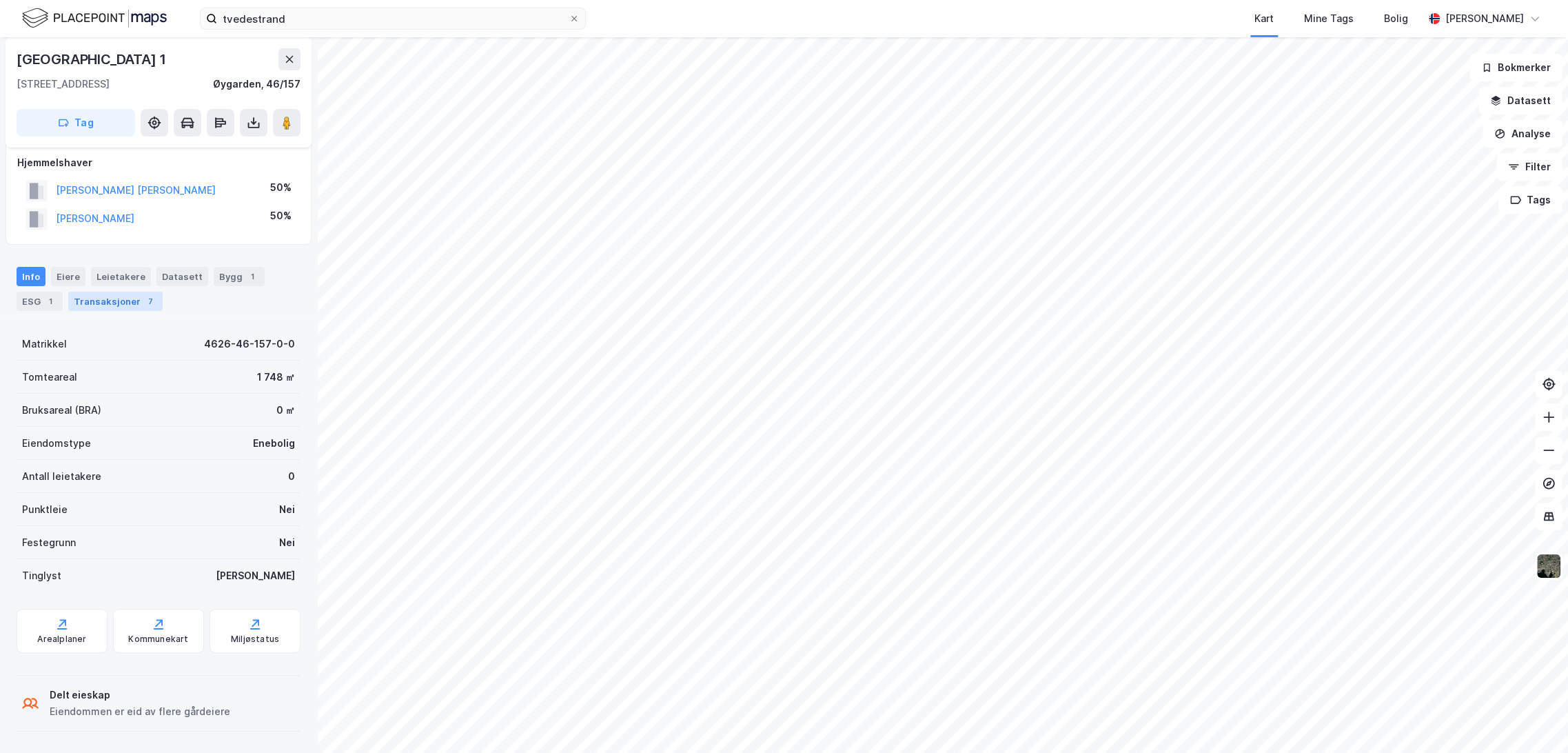
click at [129, 306] on div "Transaksjoner 7" at bounding box center [116, 301] width 95 height 19
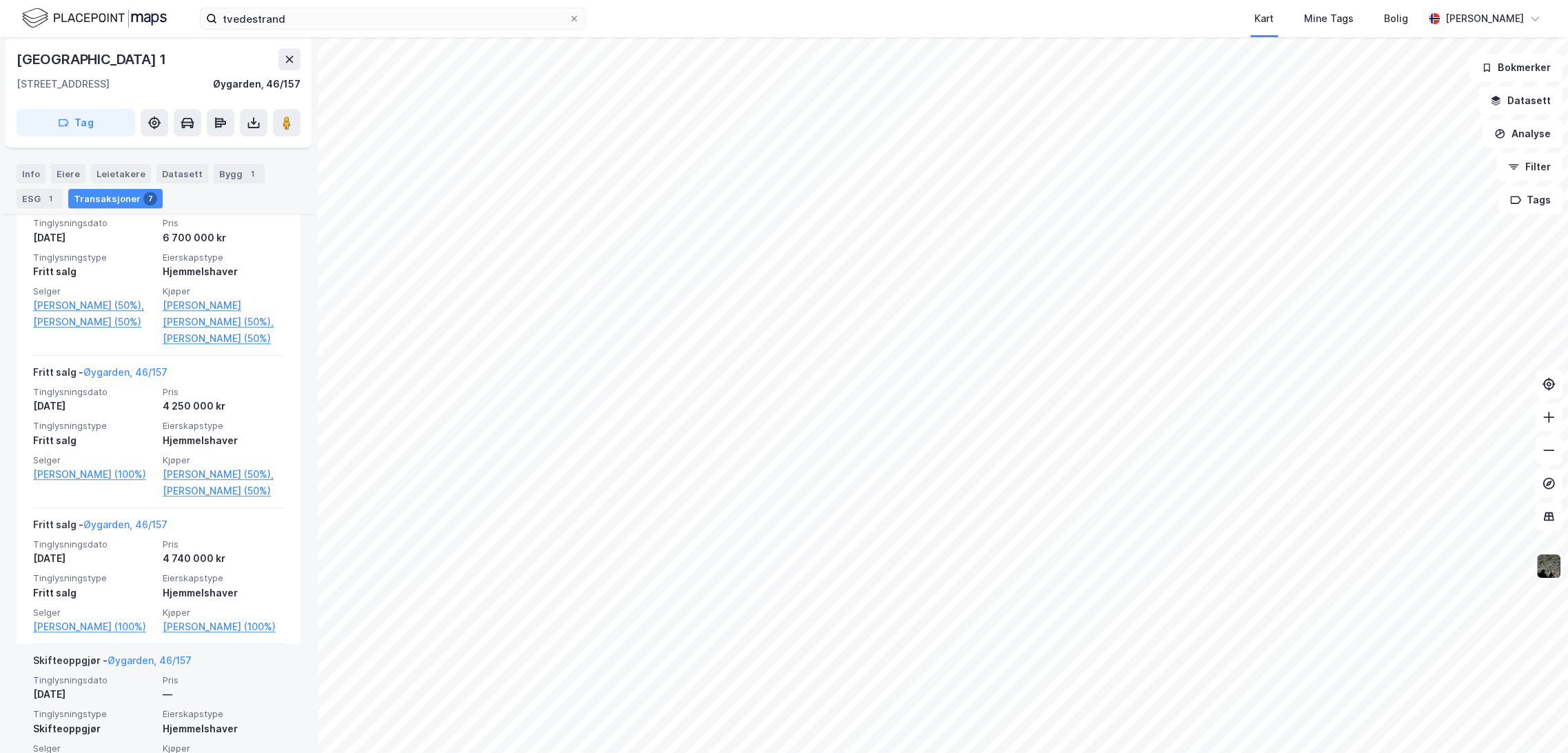
scroll to position [535, 0]
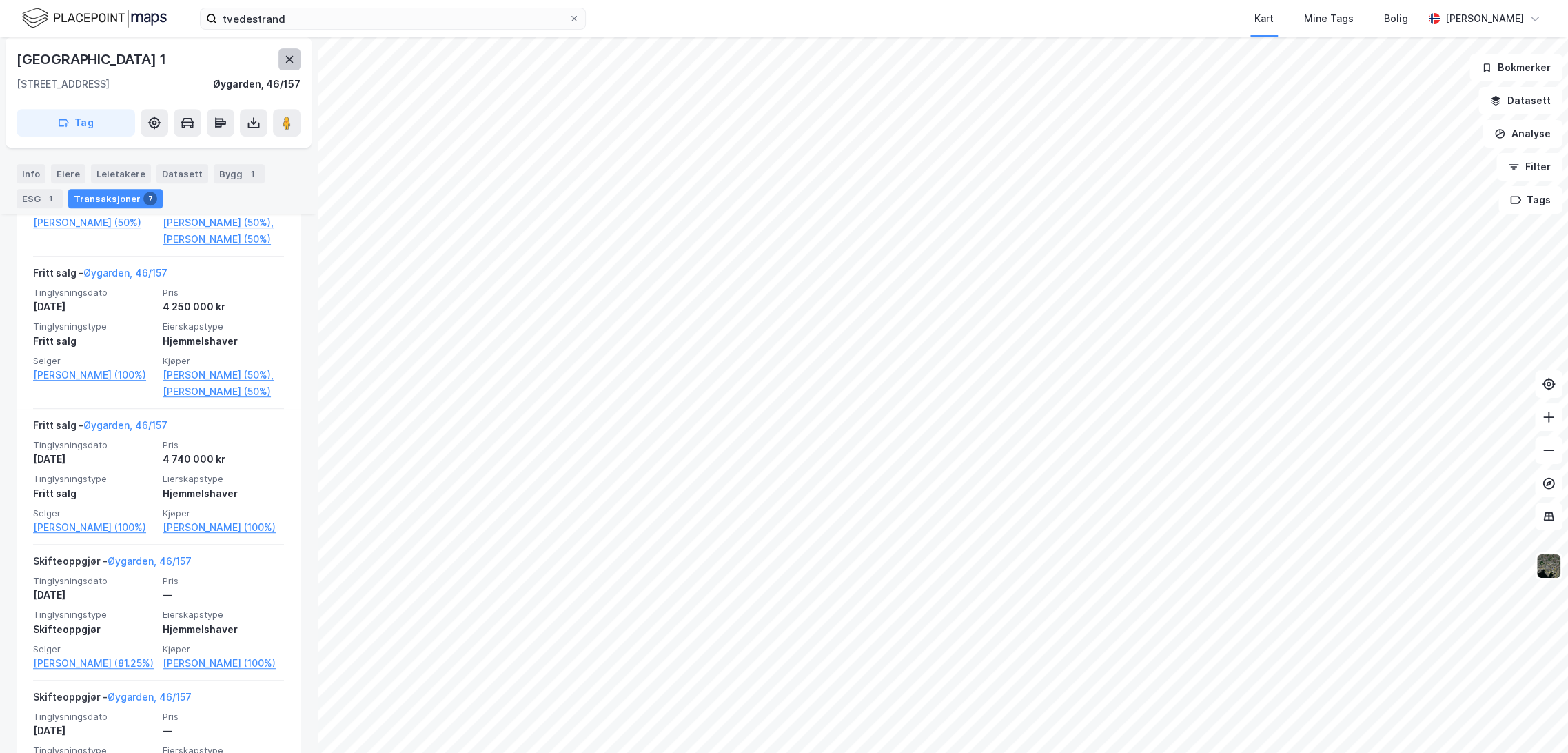
click at [287, 58] on icon at bounding box center [289, 59] width 11 height 11
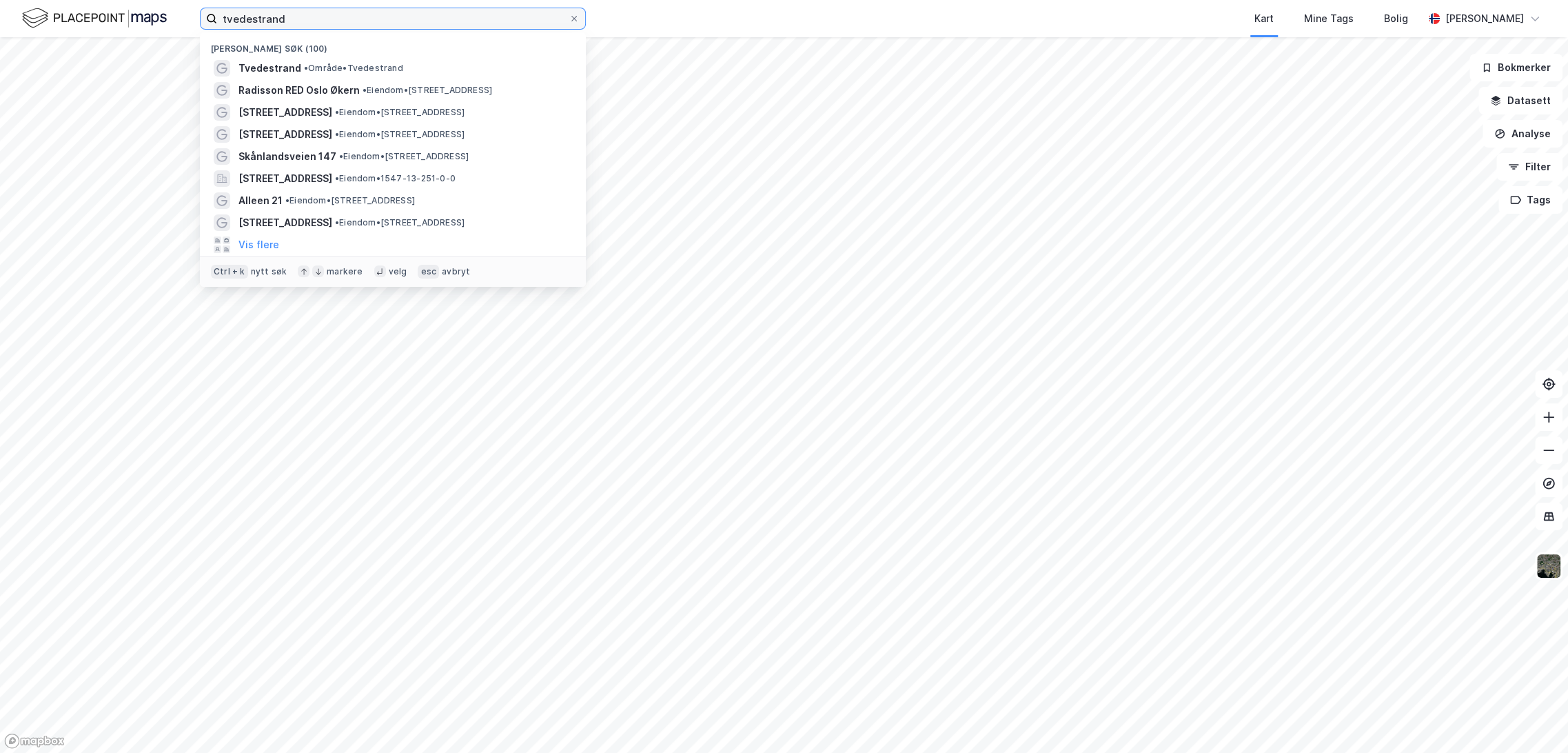
click at [281, 17] on input "tvedestrand" at bounding box center [393, 18] width 352 height 21
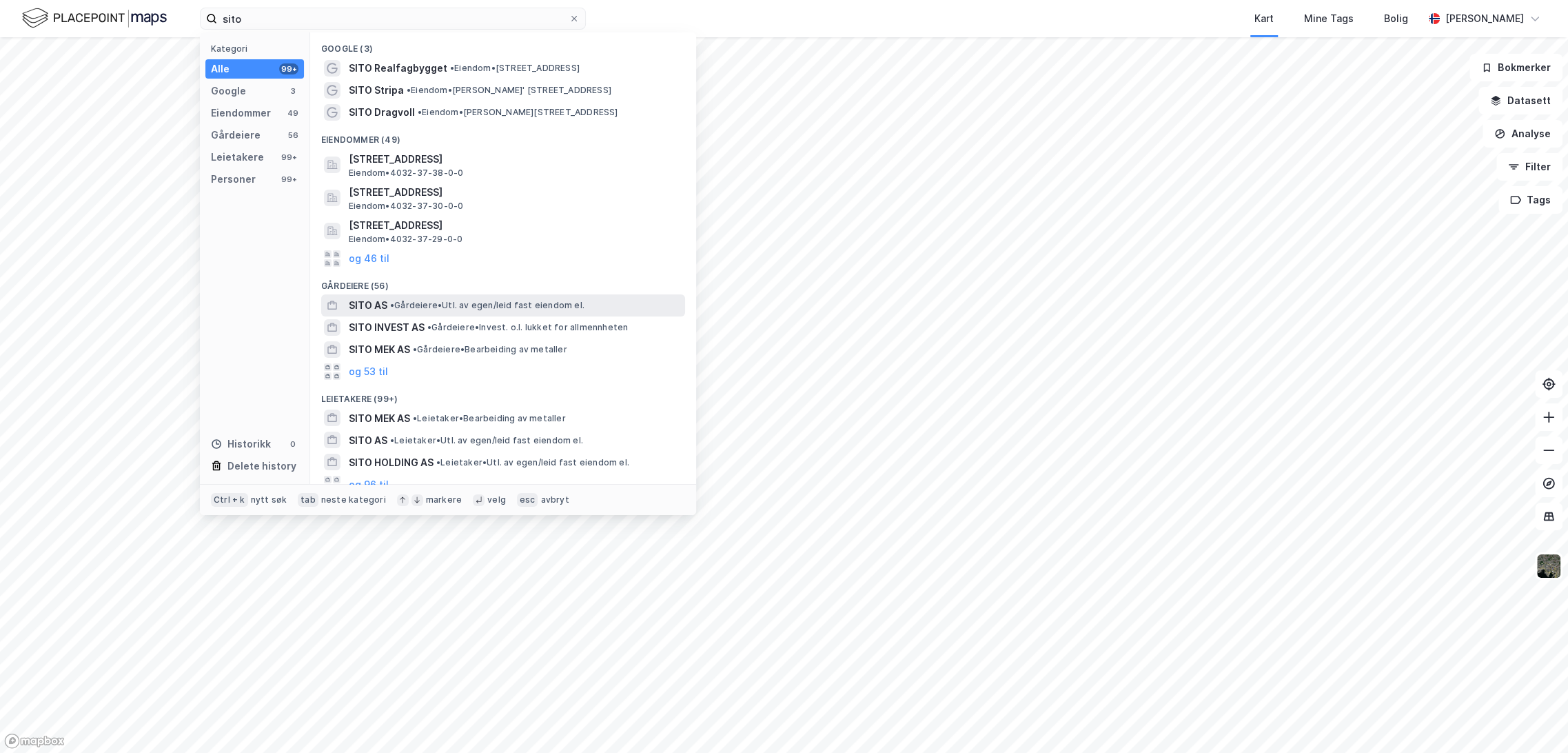
click at [453, 308] on span "• Gårdeiere • Utl. av egen/leid fast eiendom el." at bounding box center [487, 305] width 194 height 11
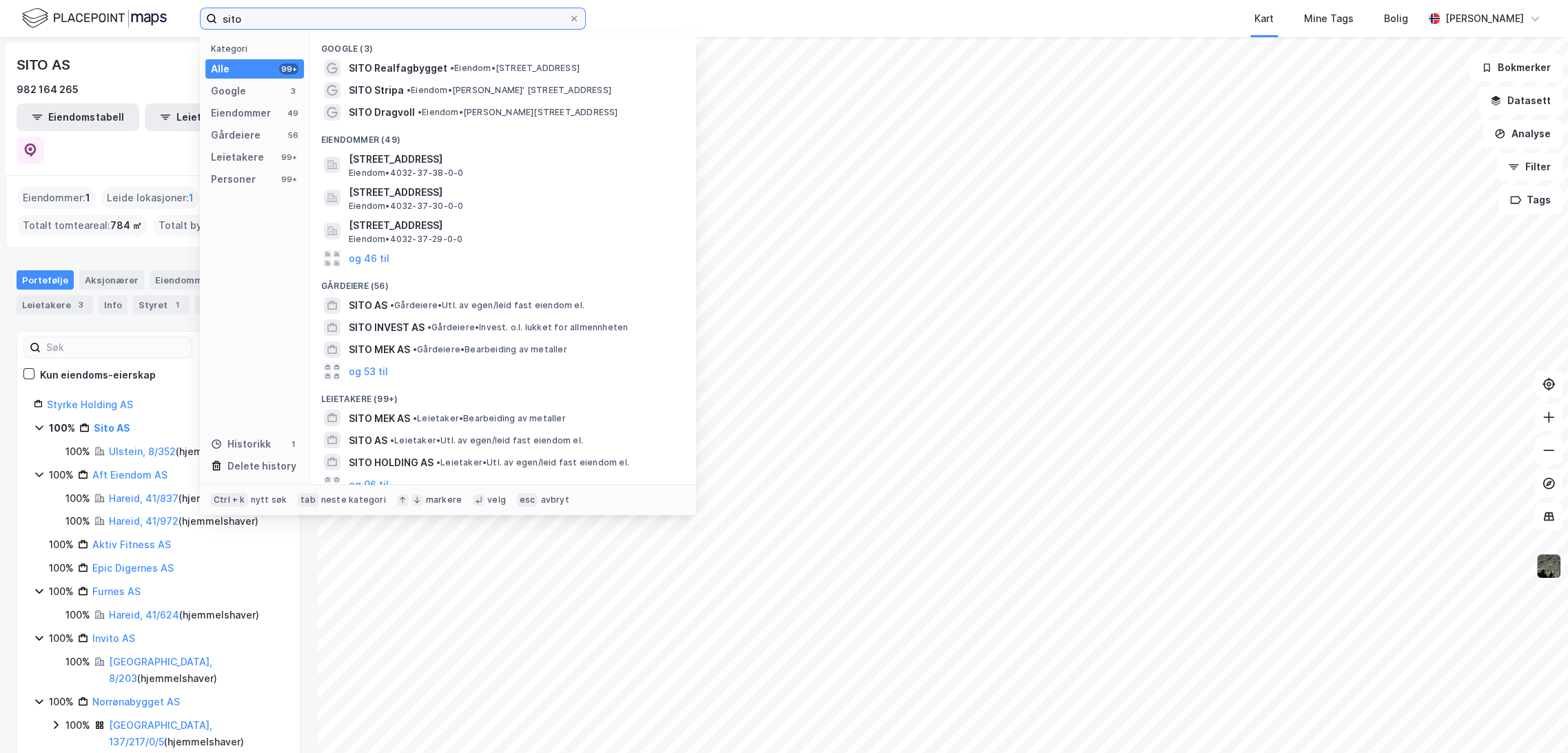
click at [304, 15] on input "sito" at bounding box center [393, 18] width 352 height 21
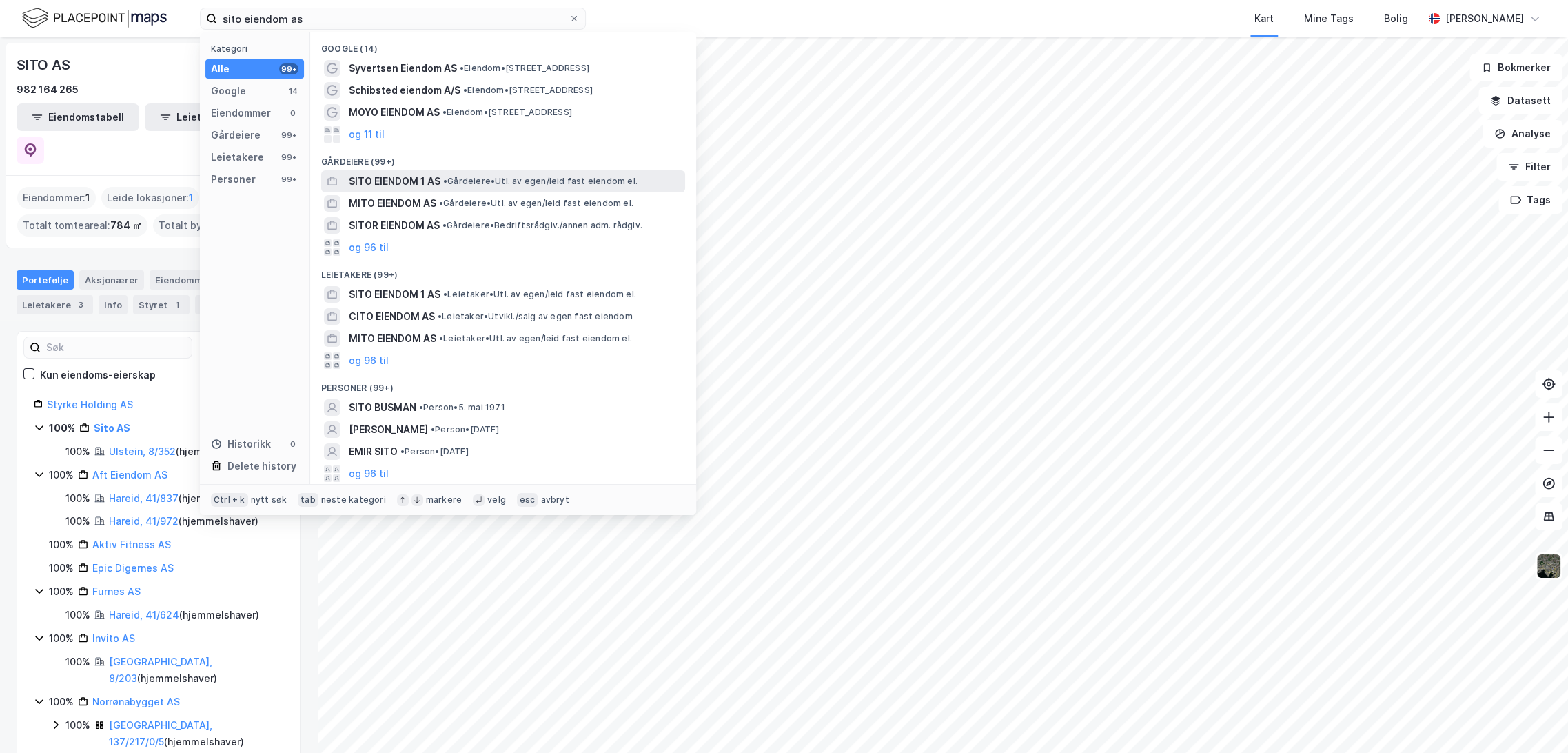
click at [426, 177] on span "SITO EIENDOM 1 AS" at bounding box center [395, 181] width 92 height 16
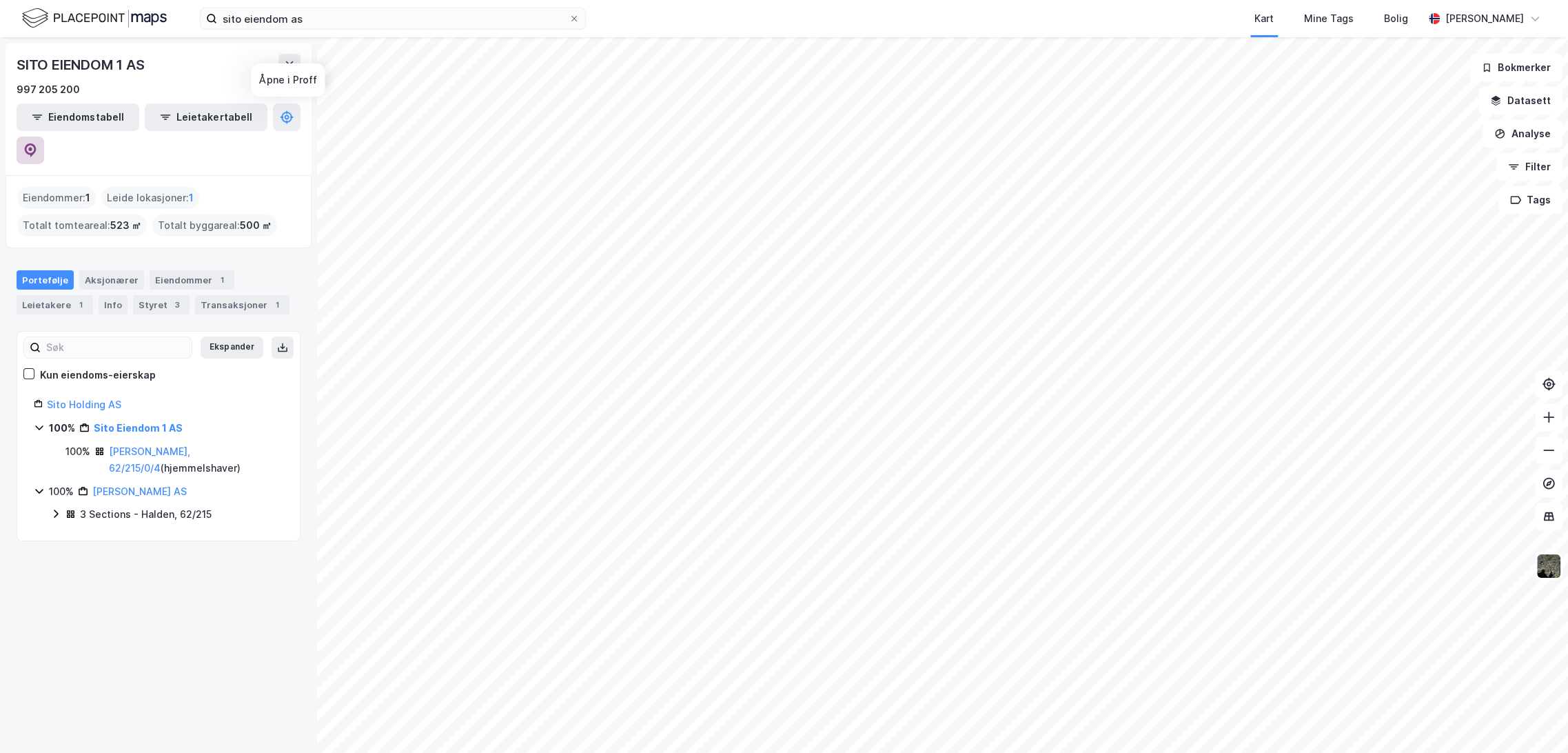
click at [44, 137] on button at bounding box center [30, 150] width 27 height 27
click at [284, 20] on input "sito eiendom as" at bounding box center [393, 18] width 352 height 21
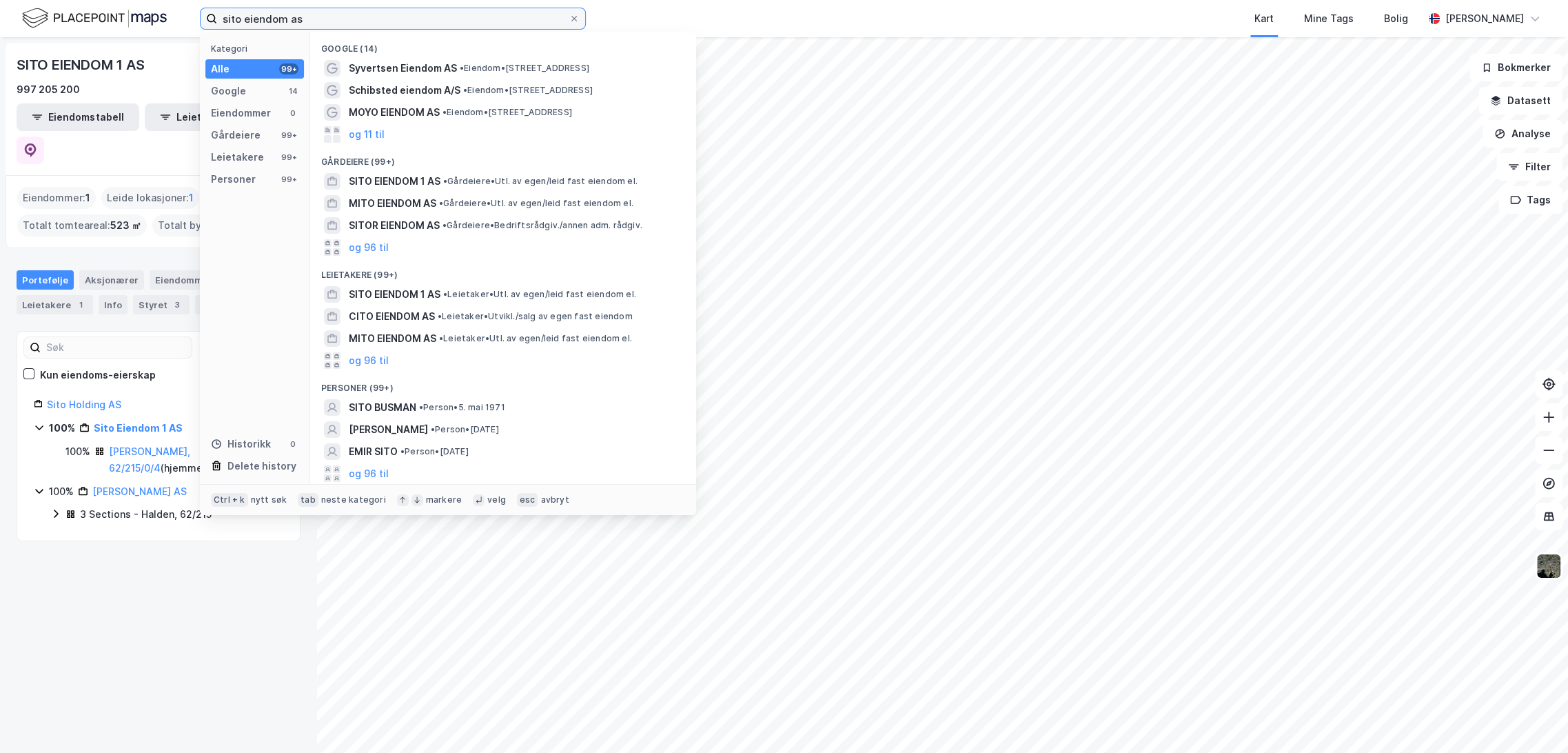
click at [325, 21] on input "sito eiendom as" at bounding box center [393, 18] width 352 height 21
drag, startPoint x: 335, startPoint y: 17, endPoint x: 239, endPoint y: 26, distance: 96.4
click at [239, 26] on input "sito eiendom as" at bounding box center [393, 18] width 352 height 21
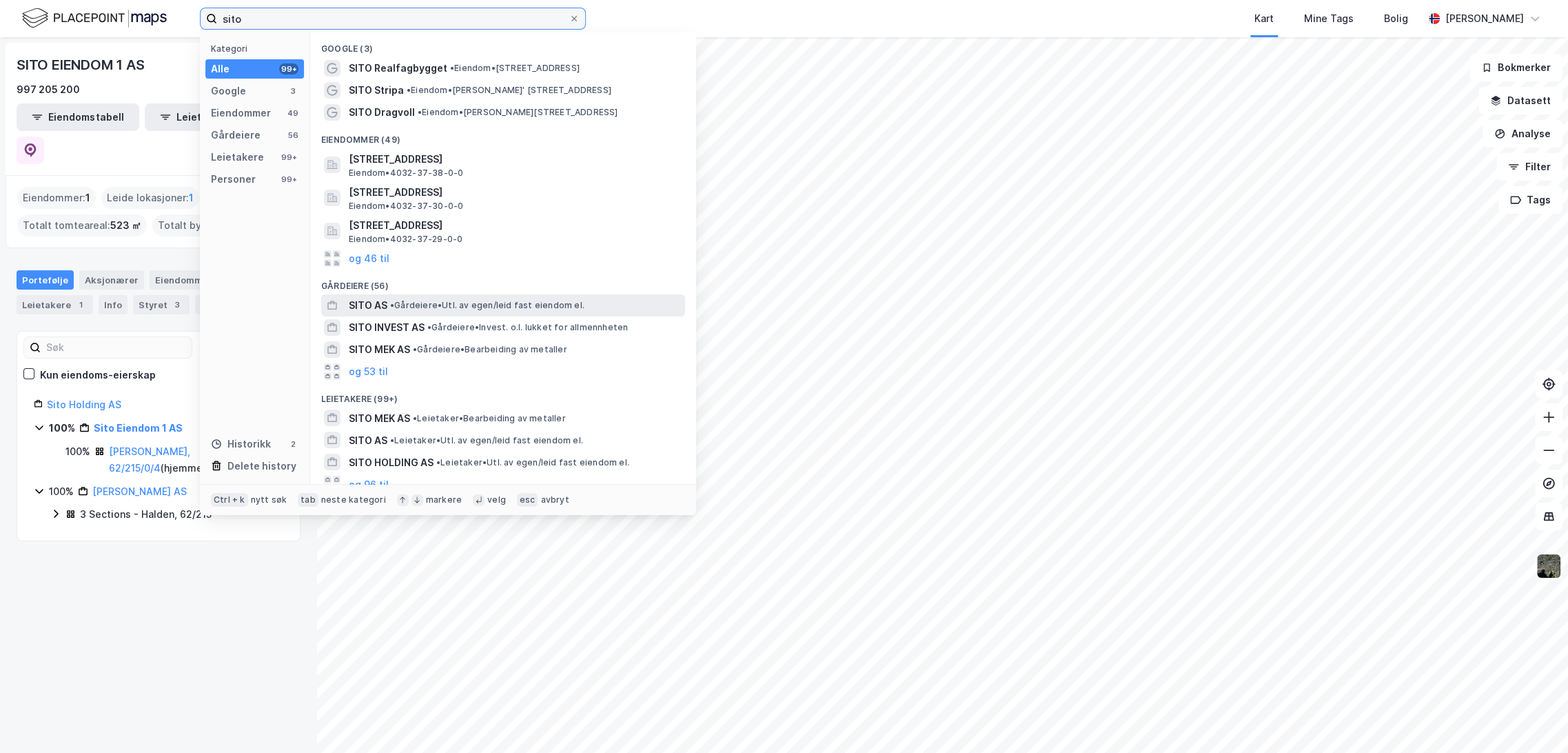
type input "sito"
click at [451, 306] on span "• Gårdeiere • Utl. av egen/leid fast eiendom el." at bounding box center [487, 305] width 194 height 11
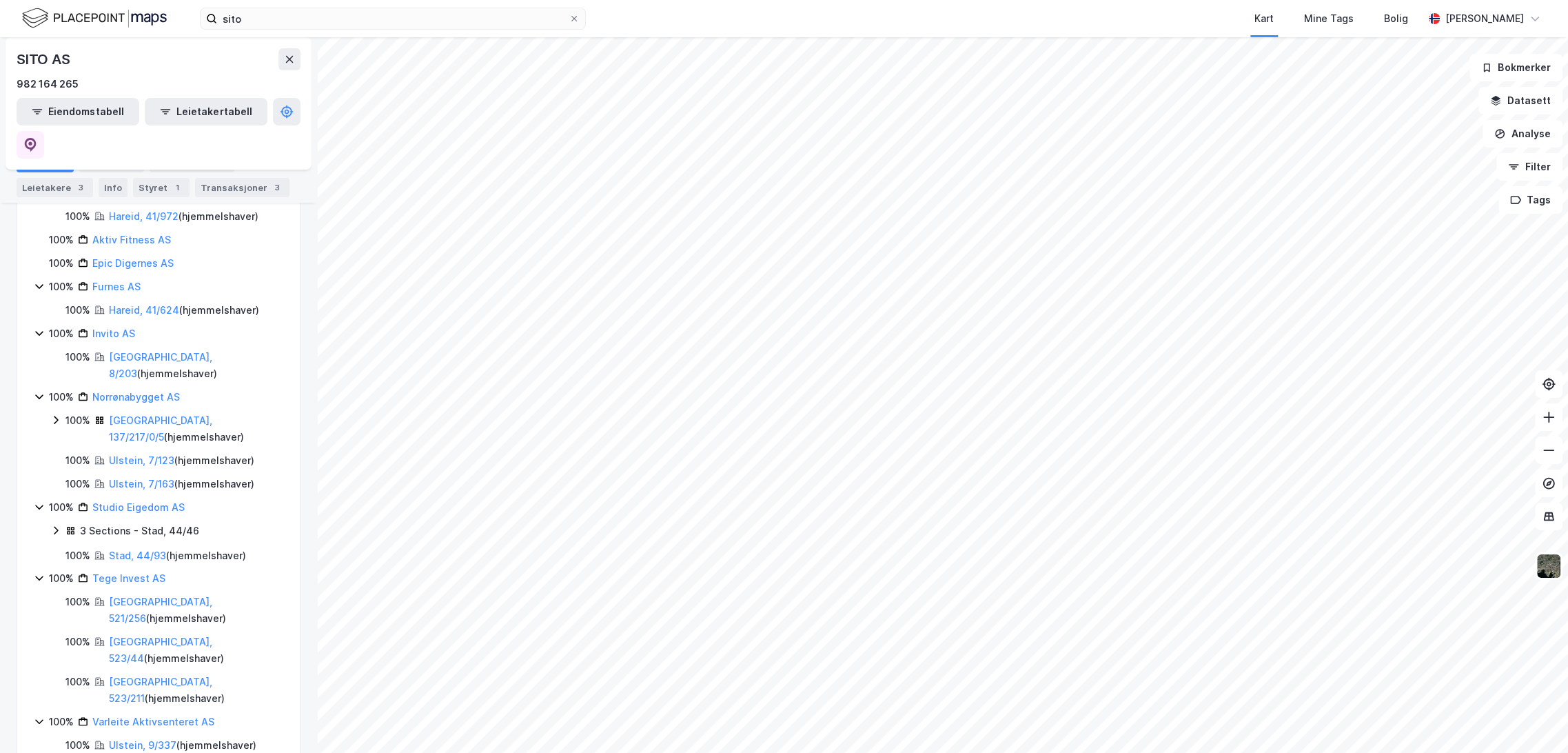
scroll to position [77, 0]
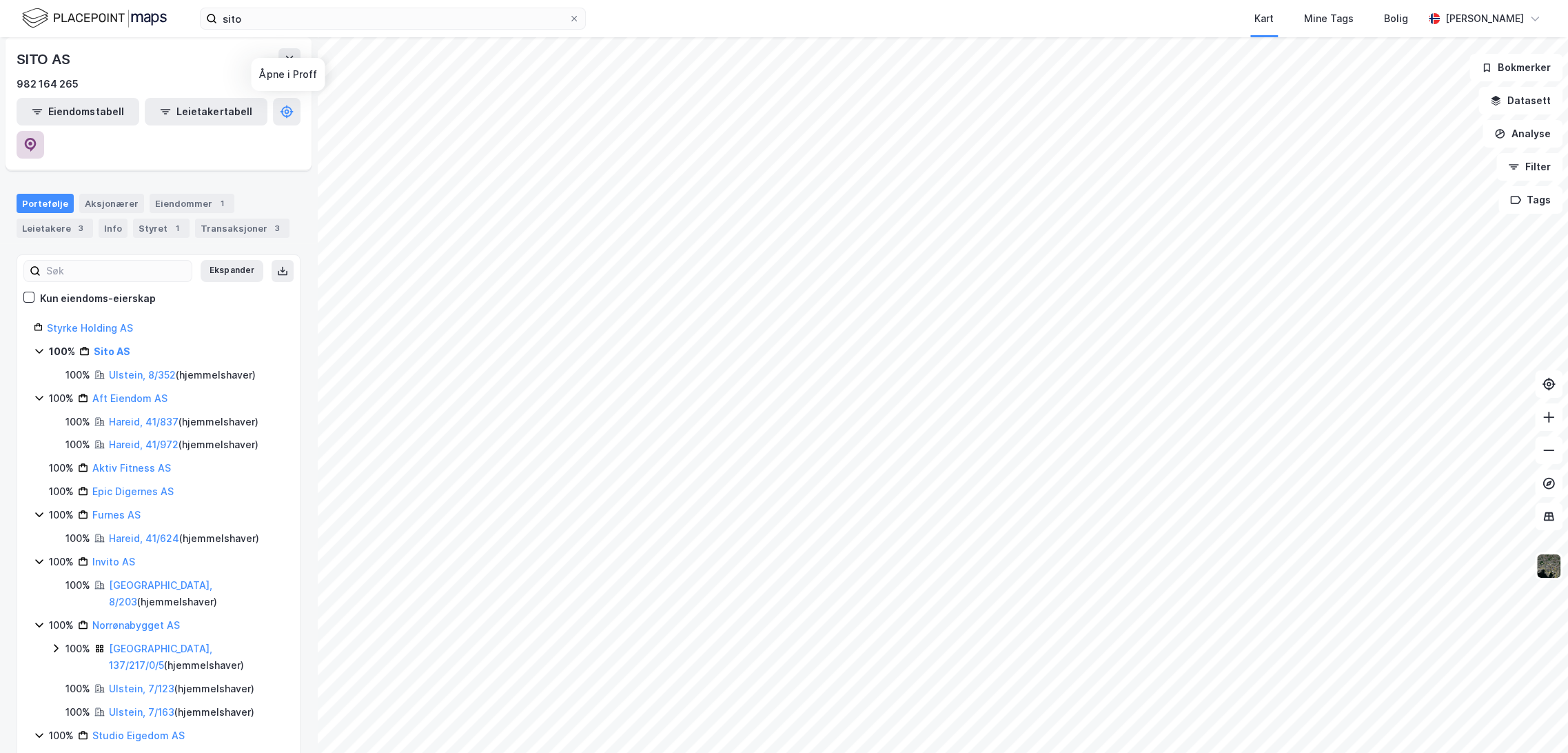
click at [37, 138] on icon at bounding box center [30, 144] width 14 height 14
click at [290, 73] on div "SITO AS 982 164 265" at bounding box center [158, 70] width 284 height 44
click at [290, 65] on button at bounding box center [289, 59] width 22 height 22
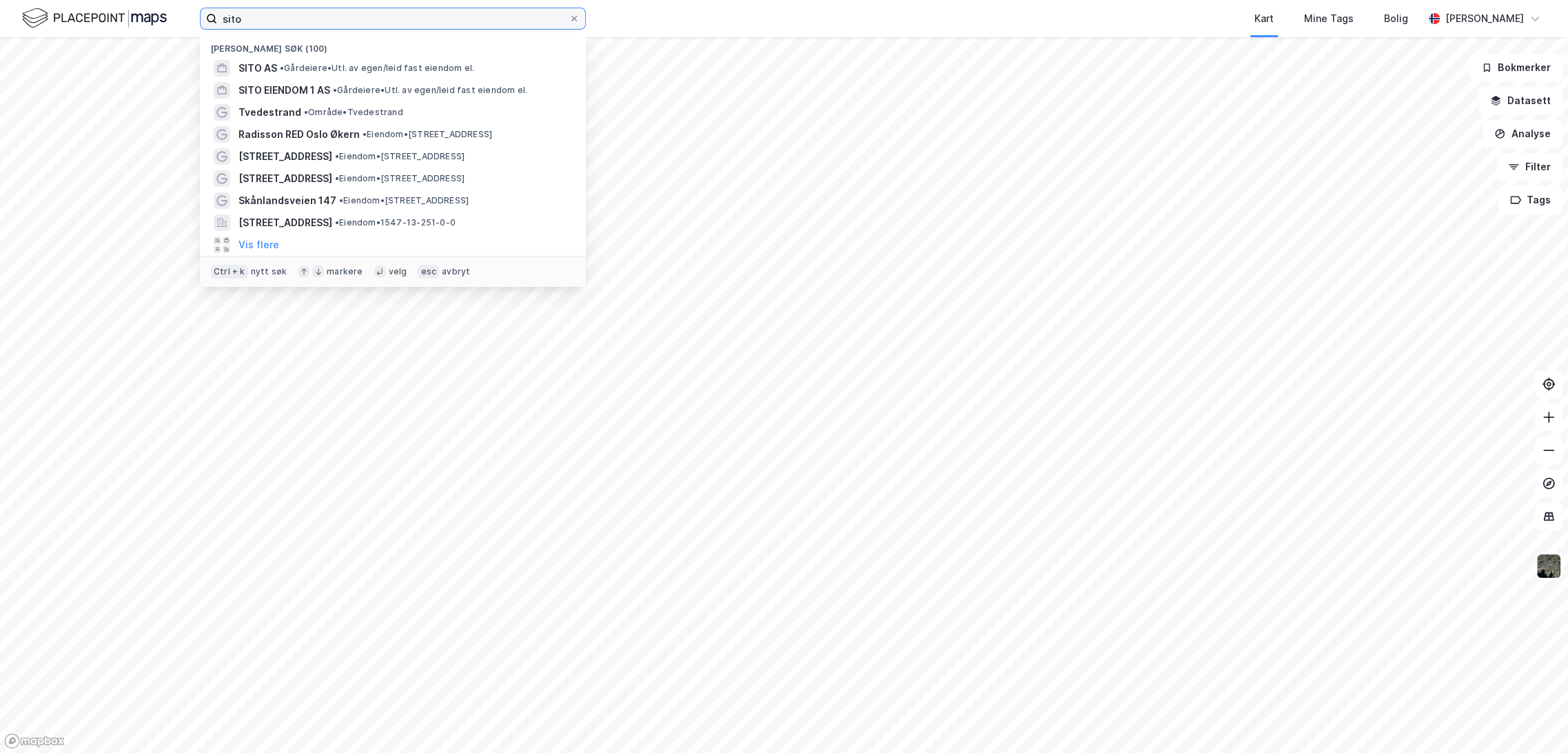
click at [273, 15] on input "sito" at bounding box center [393, 18] width 352 height 21
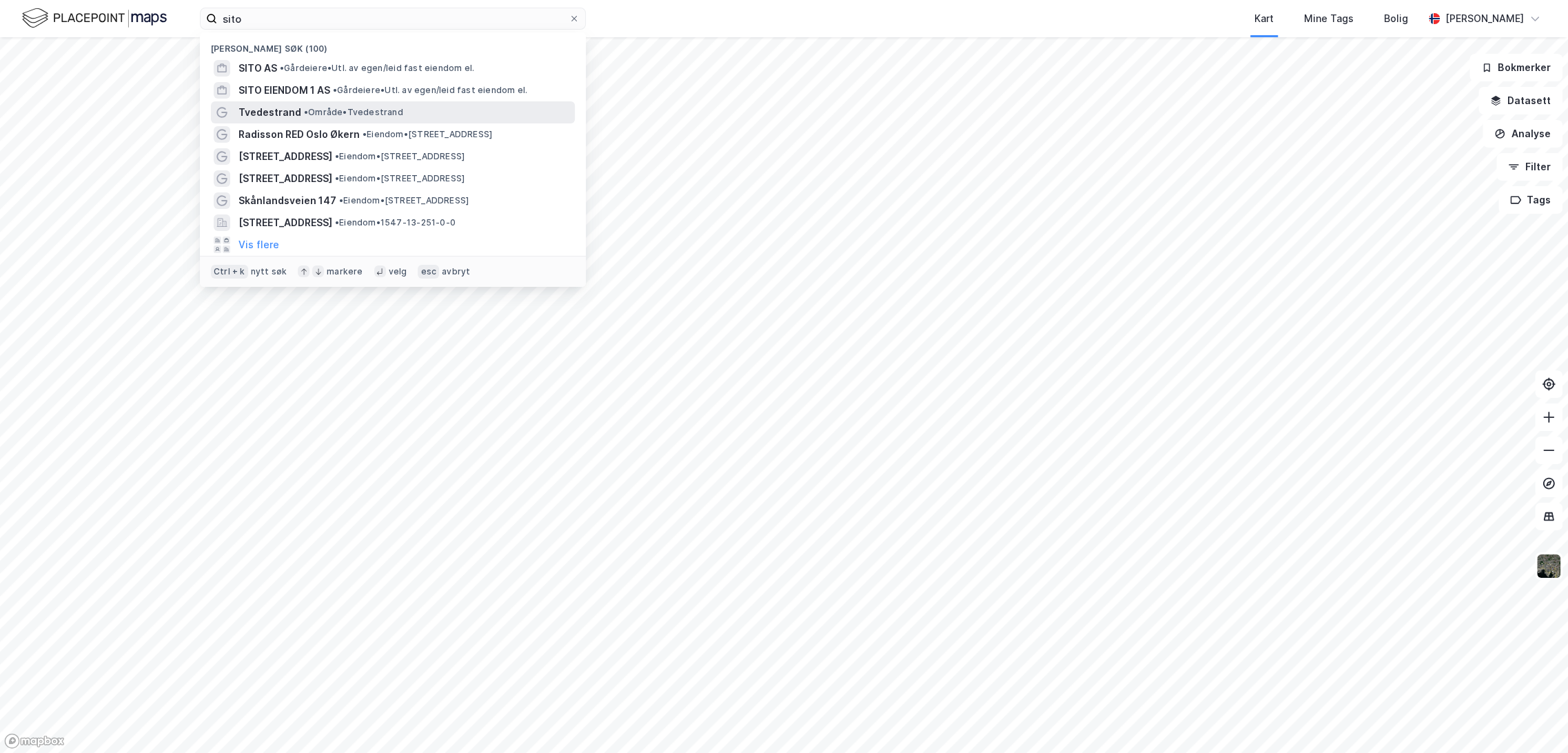
click at [310, 112] on span "• Område • [GEOGRAPHIC_DATA]" at bounding box center [353, 112] width 99 height 11
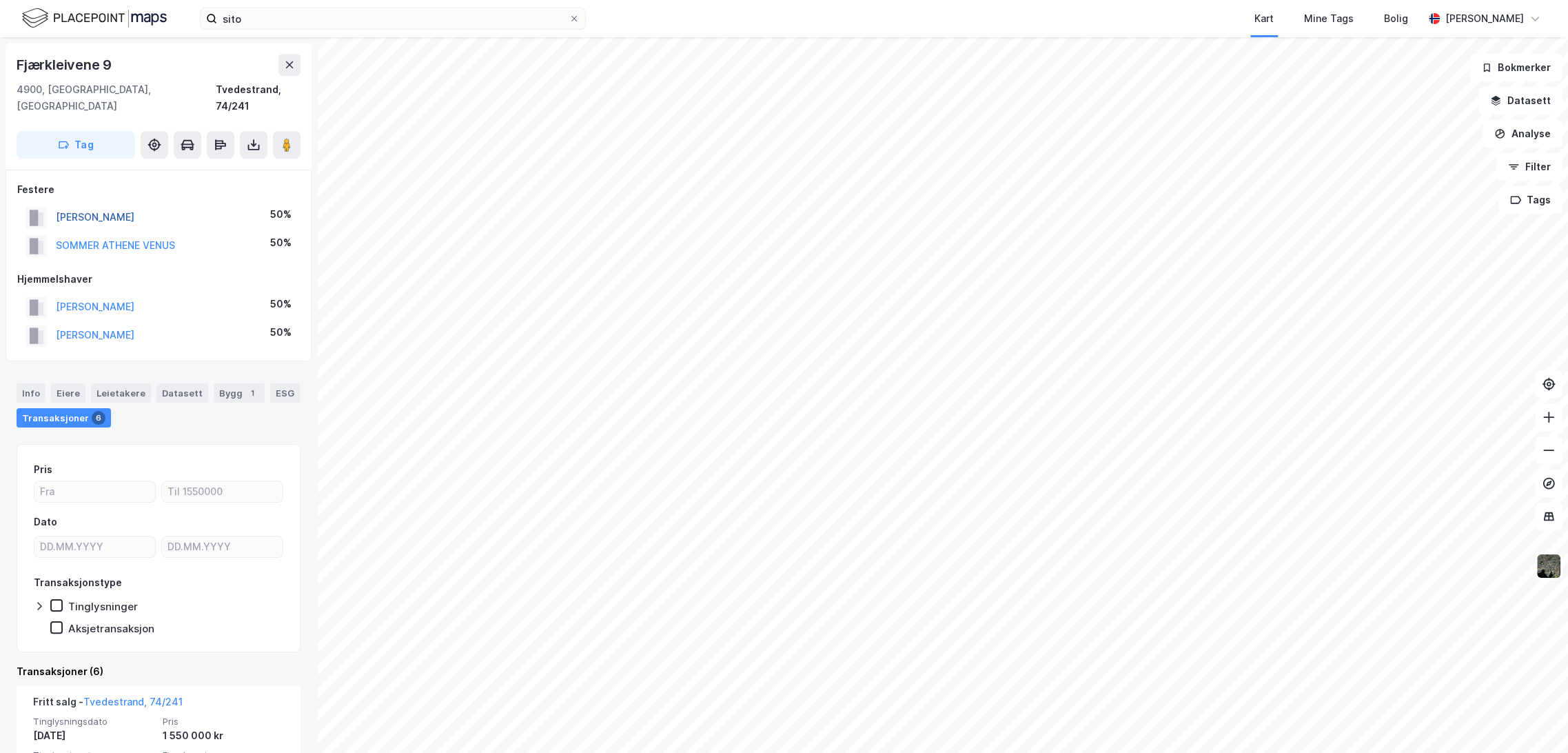
click at [0, 0] on button "[PERSON_NAME]" at bounding box center [0, 0] width 0 height 0
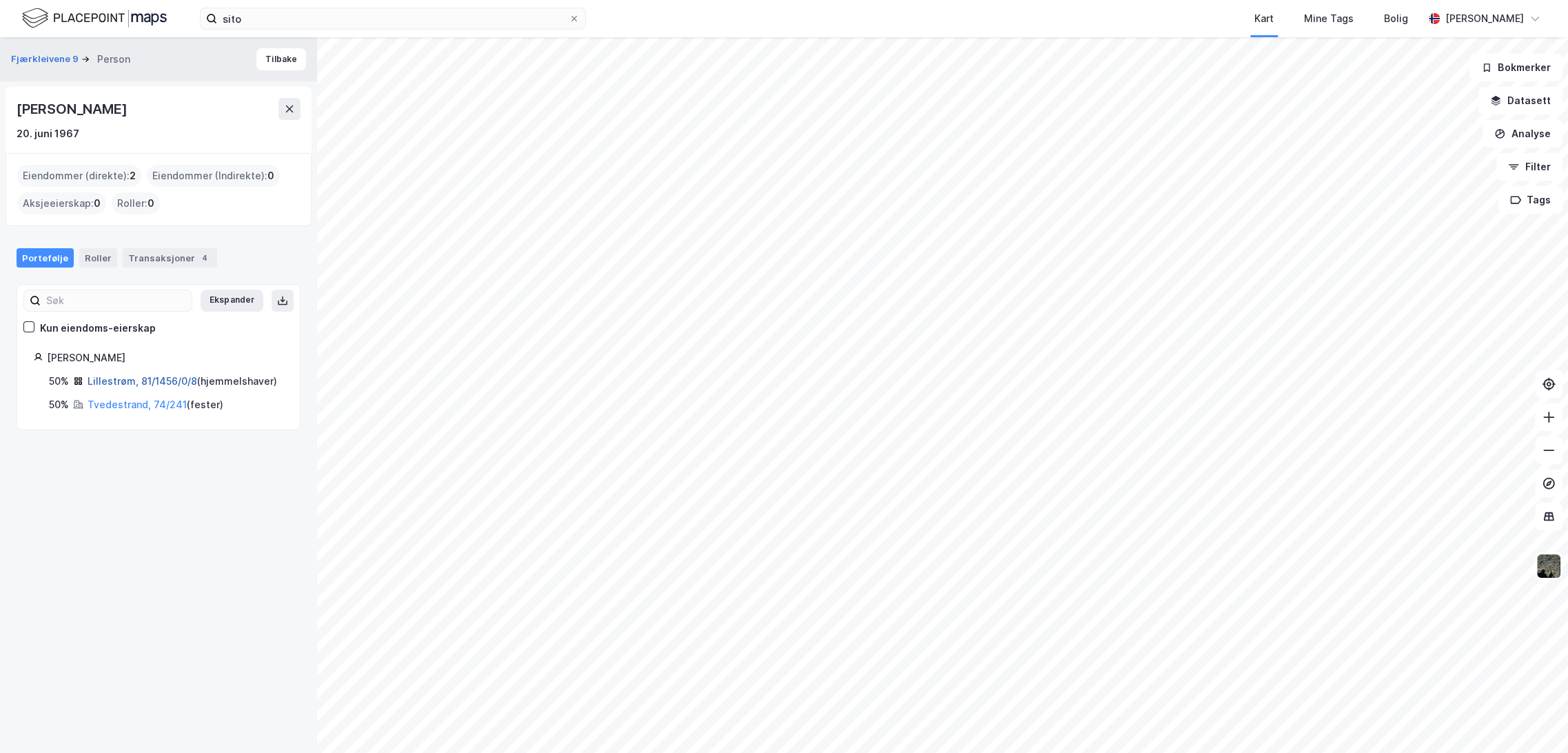
click at [146, 386] on link "Lillestrøm, 81/1456/0/8" at bounding box center [142, 380] width 109 height 12
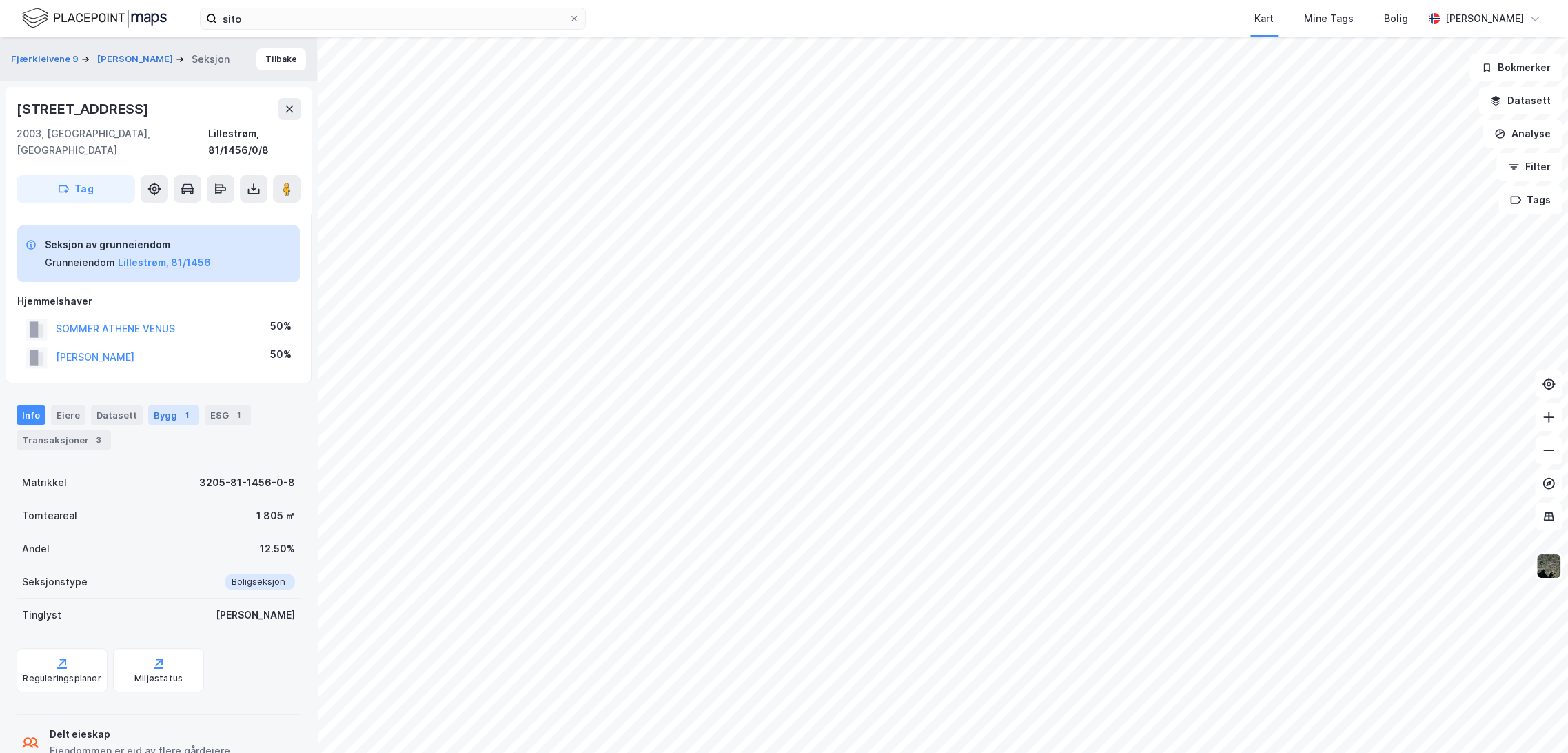
scroll to position [2, 0]
click at [92, 431] on div "3" at bounding box center [98, 438] width 14 height 14
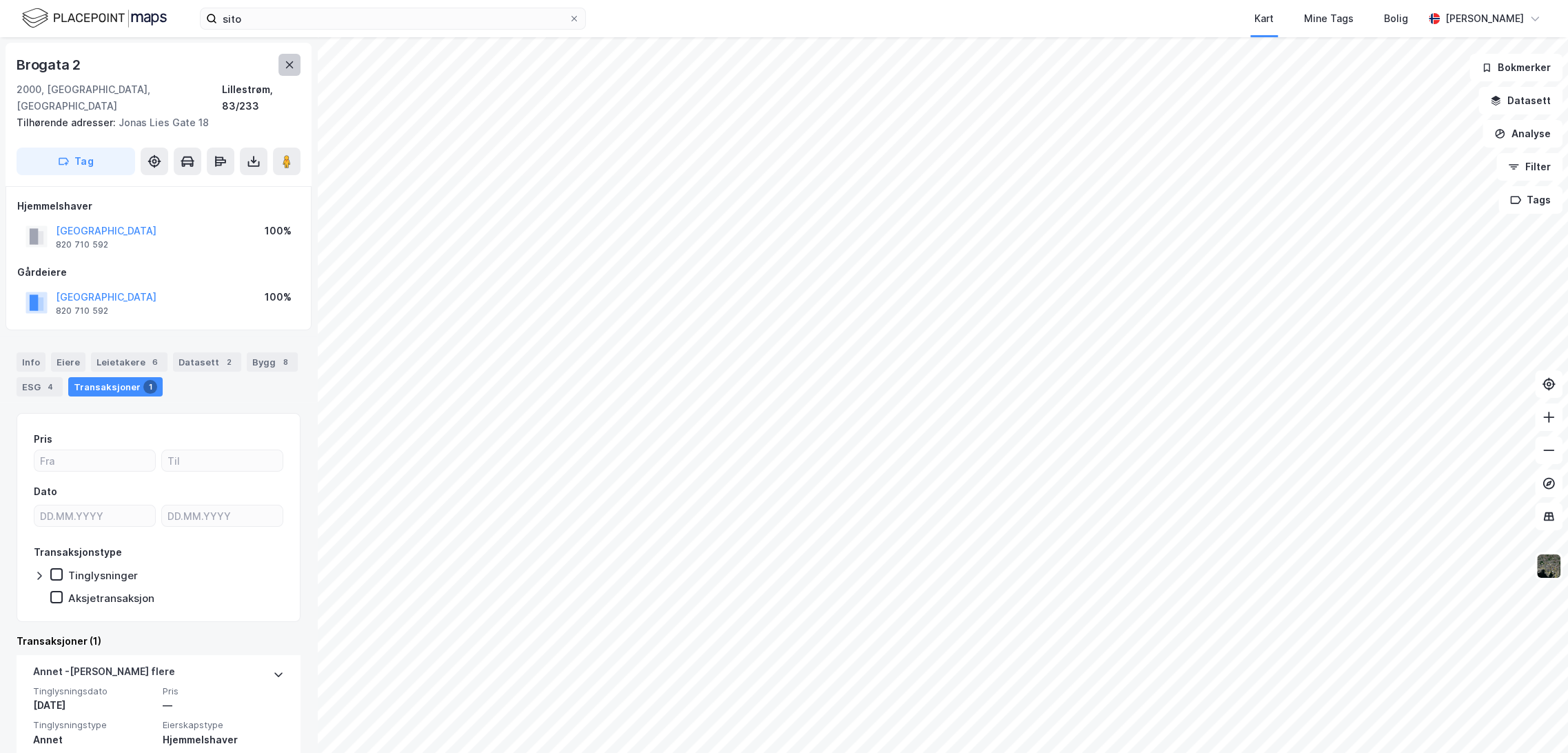
click at [284, 58] on button at bounding box center [289, 65] width 22 height 22
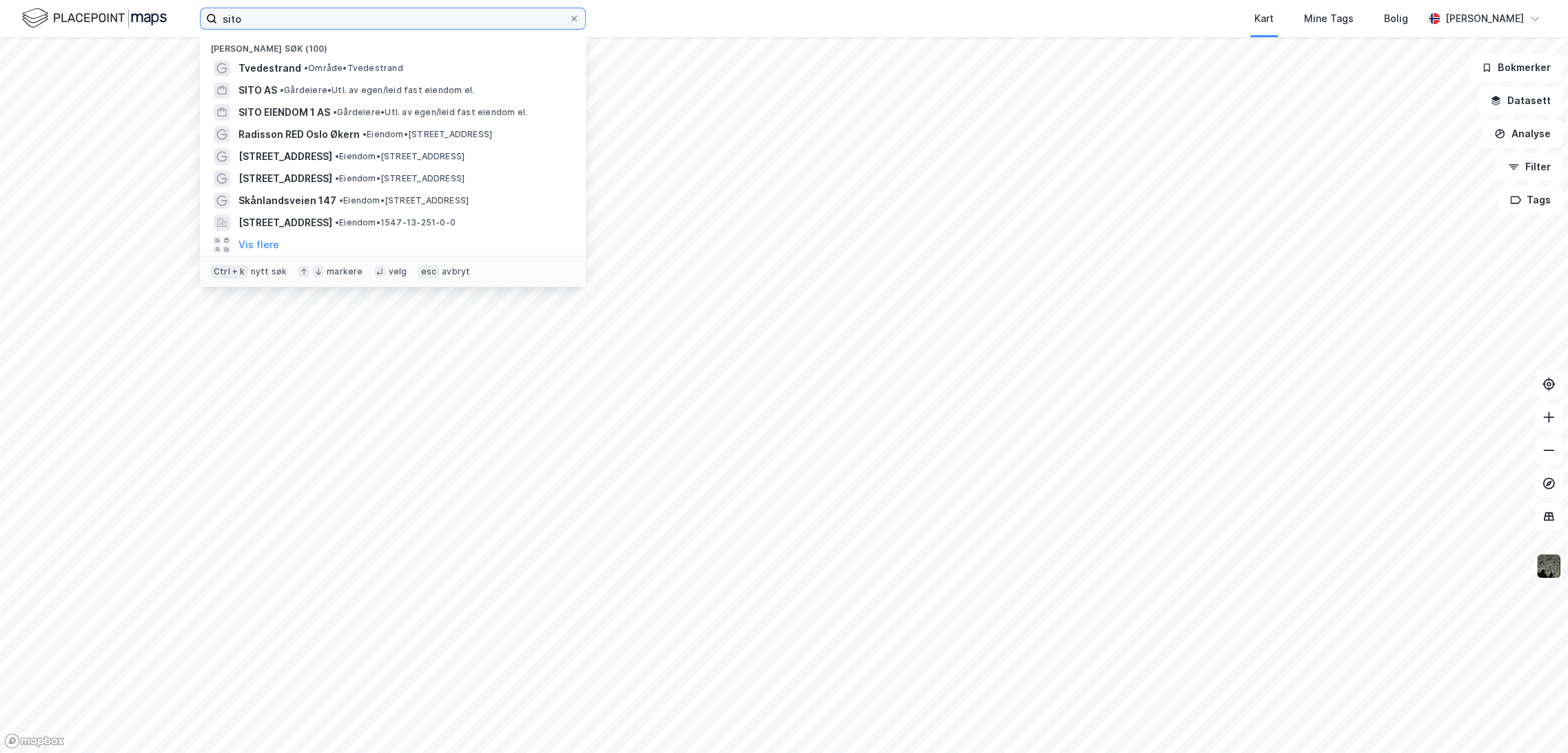
click at [254, 15] on input "sito" at bounding box center [393, 18] width 352 height 21
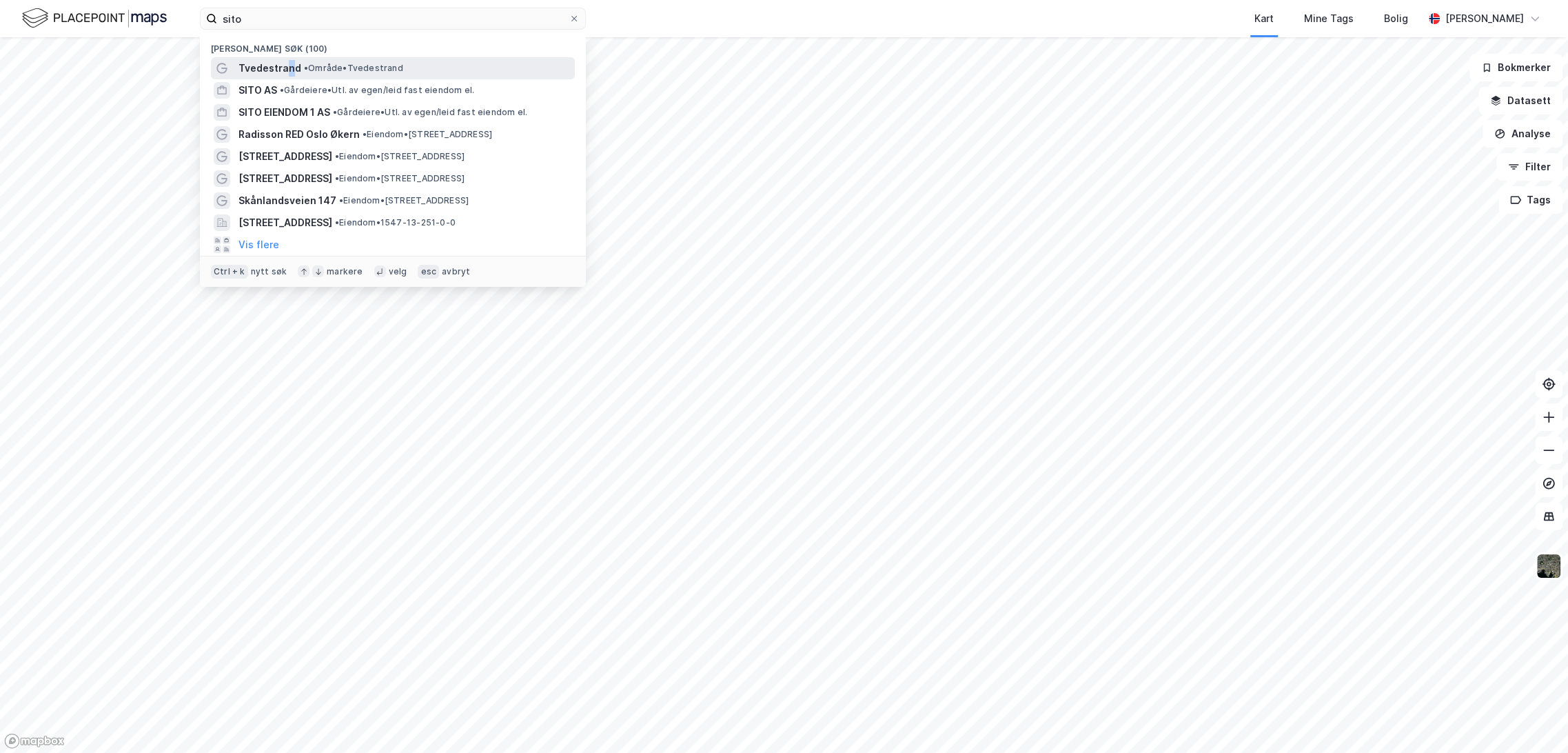
click at [288, 61] on span "Tvedestrand" at bounding box center [270, 68] width 63 height 16
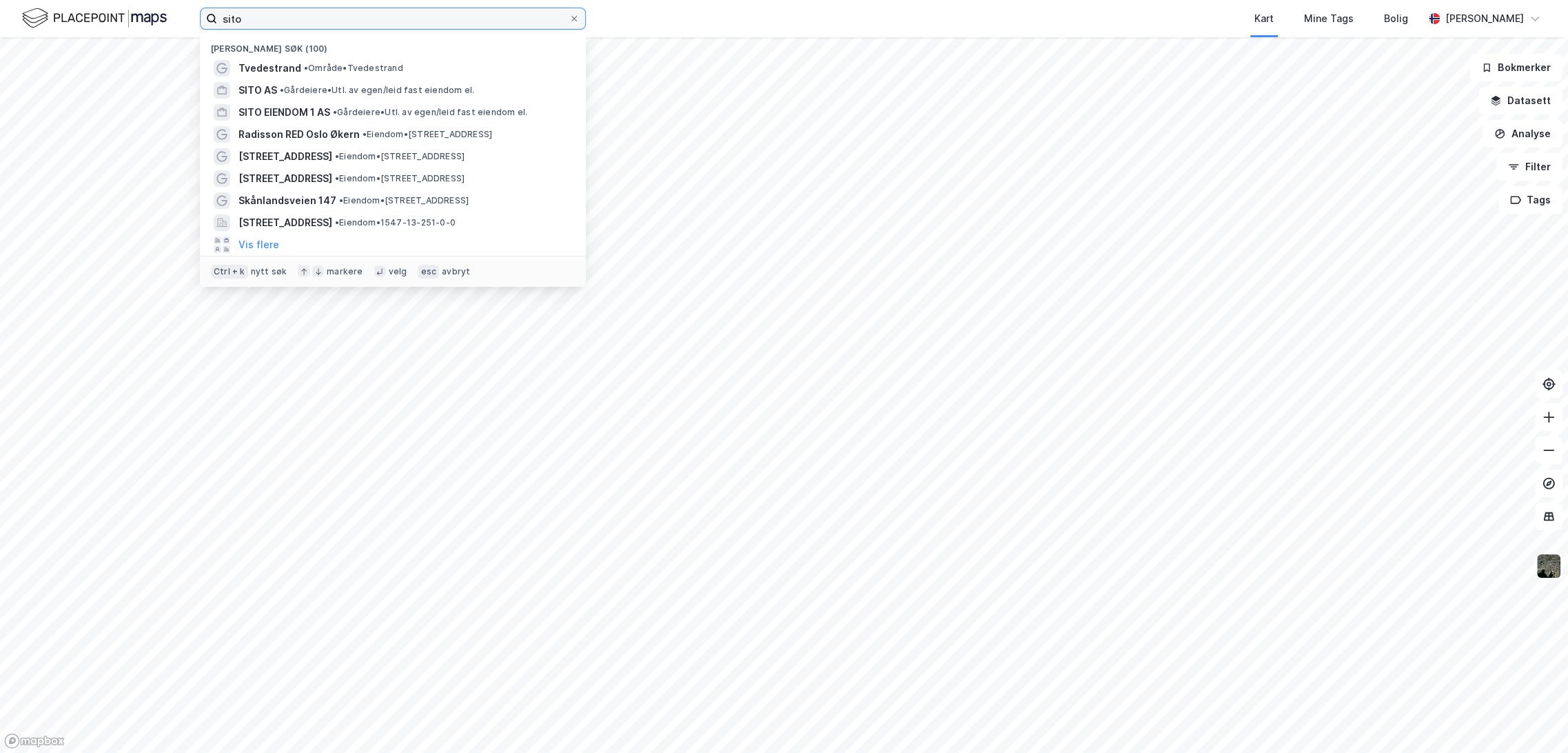
click at [279, 13] on input "sito" at bounding box center [393, 18] width 352 height 21
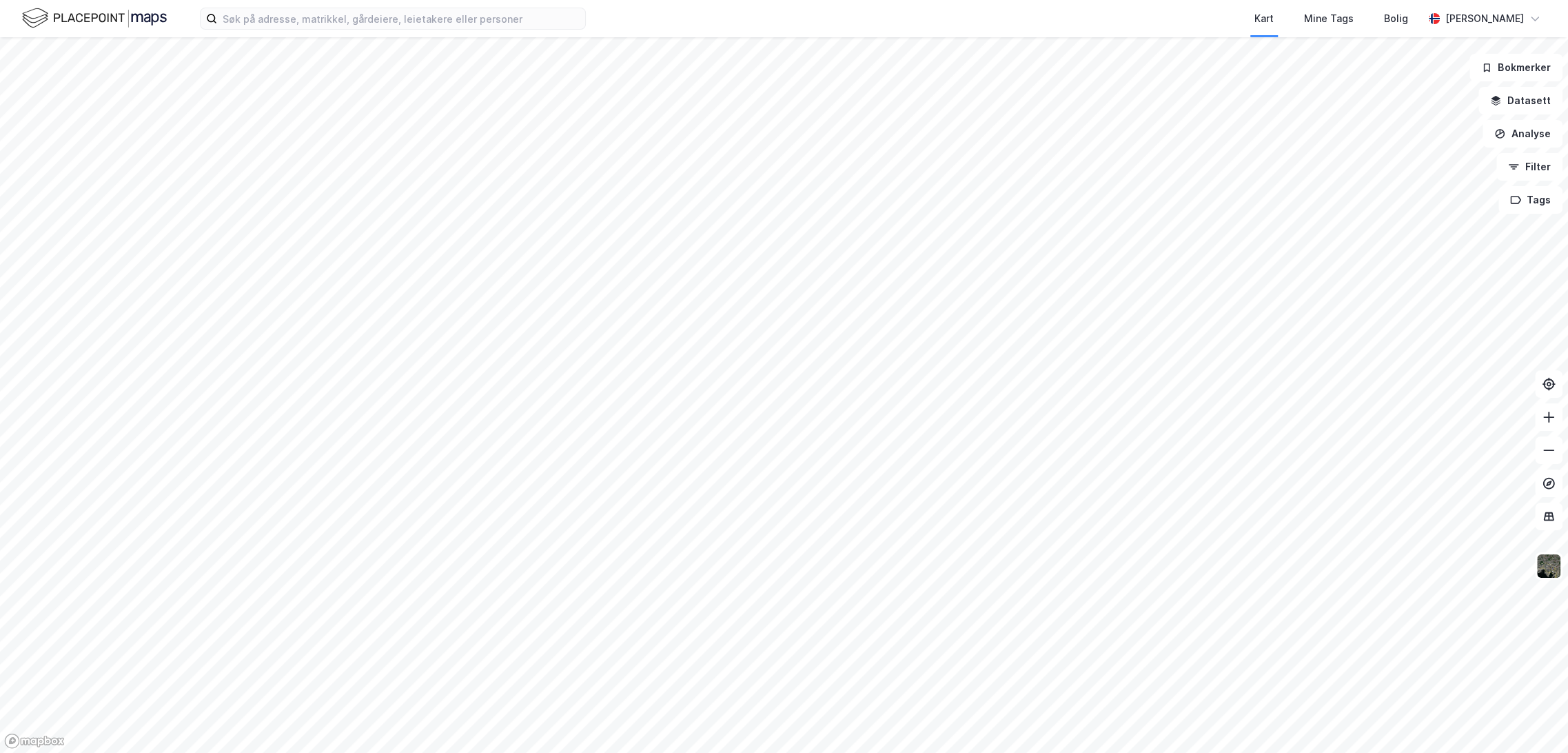
click at [678, 23] on div "Kart Mine Tags Bolig" at bounding box center [1037, 18] width 771 height 37
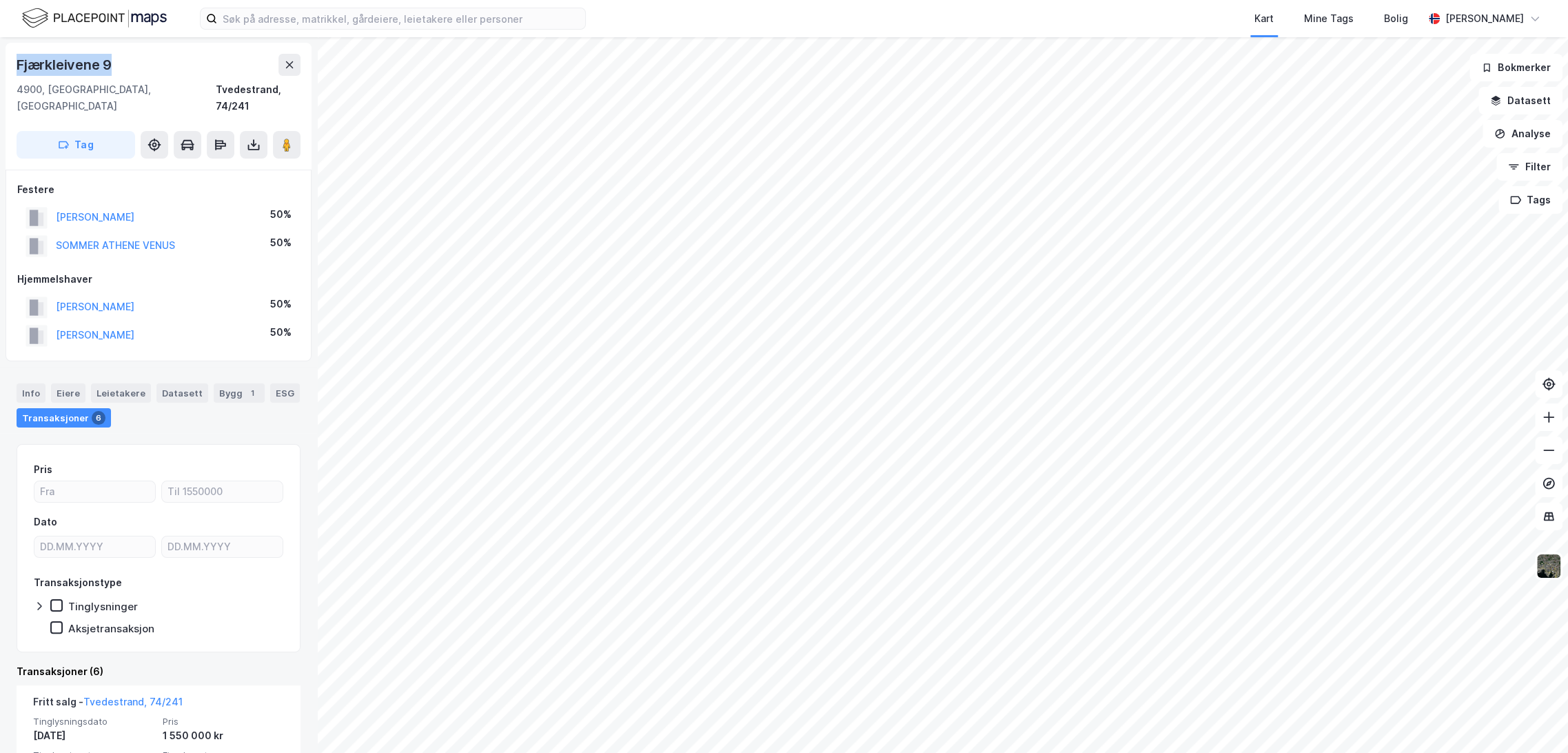
drag, startPoint x: 17, startPoint y: 61, endPoint x: 157, endPoint y: 60, distance: 140.0
click at [157, 60] on div "Fjærkleivene 9" at bounding box center [158, 65] width 284 height 22
copy div "Fjærkleivene 9"
click at [0, 0] on button "[PERSON_NAME]" at bounding box center [0, 0] width 0 height 0
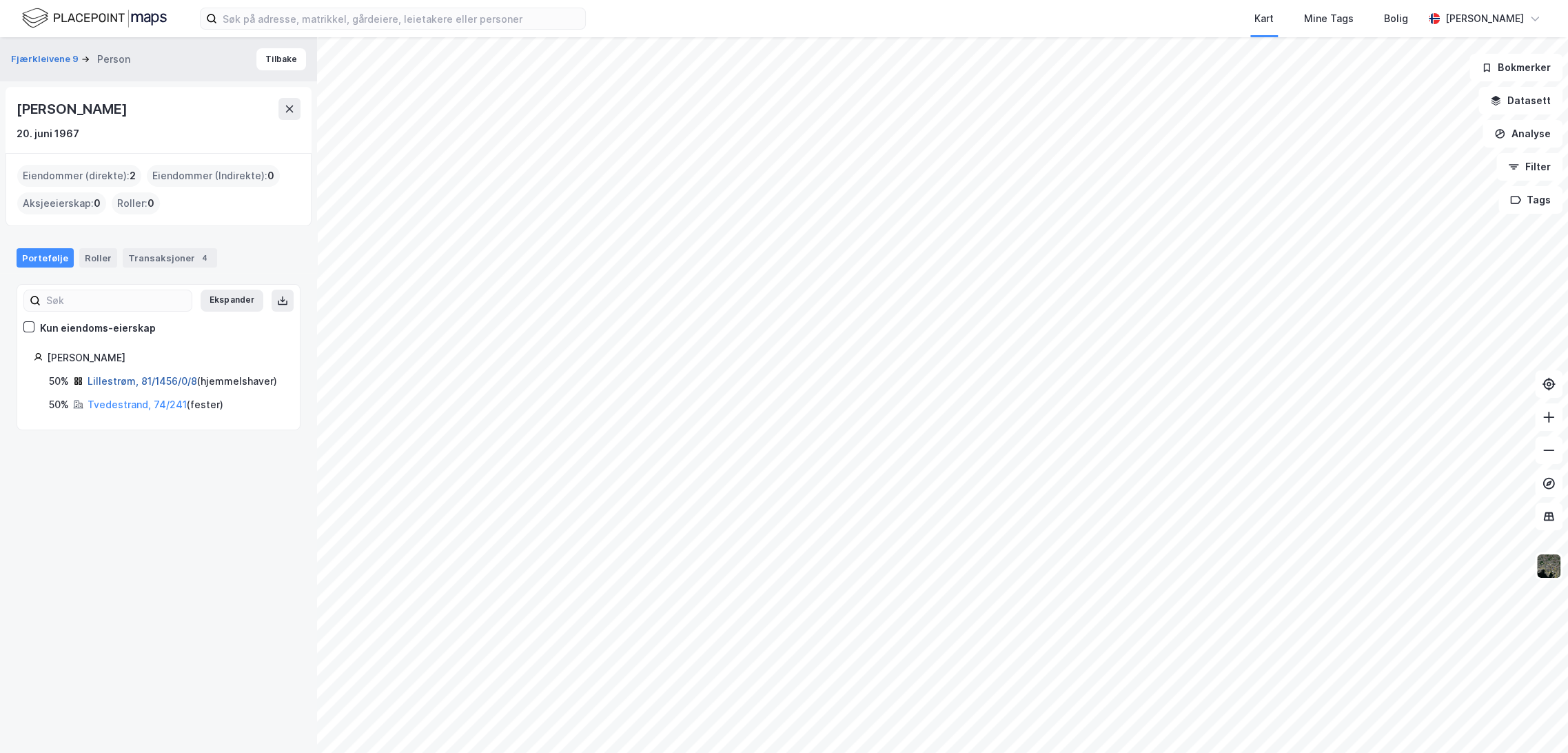
click at [134, 381] on link "Lillestrøm, 81/1456/0/8" at bounding box center [142, 380] width 109 height 12
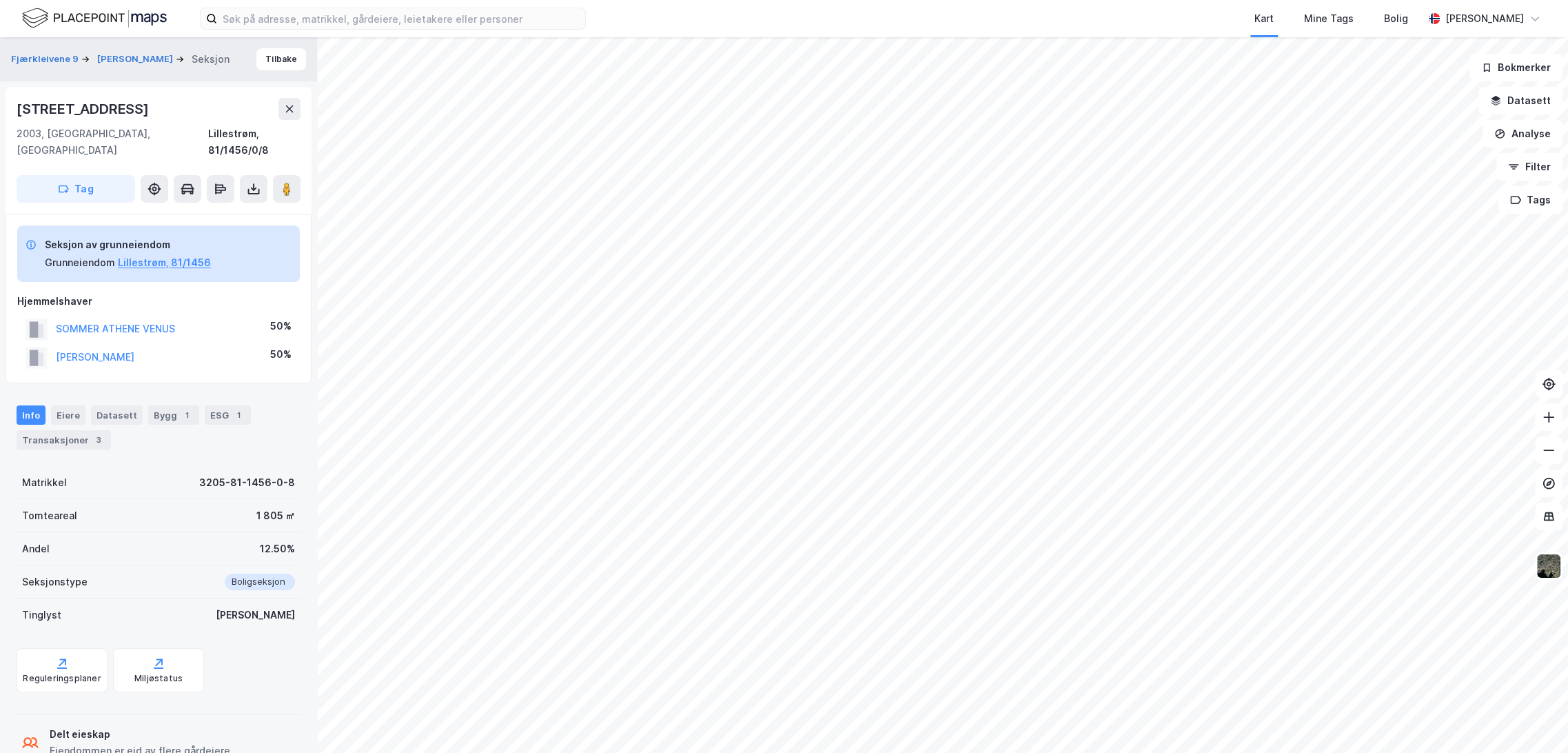
scroll to position [2, 0]
drag, startPoint x: 7, startPoint y: 108, endPoint x: 138, endPoint y: 107, distance: 131.0
click at [138, 107] on div "[STREET_ADDRESS] 2003, [GEOGRAPHIC_DATA], Akershus Lillestrøm, 81/1456/0/8 Tag" at bounding box center [159, 149] width 306 height 127
copy div "[STREET_ADDRESS]"
